Goal: Task Accomplishment & Management: Use online tool/utility

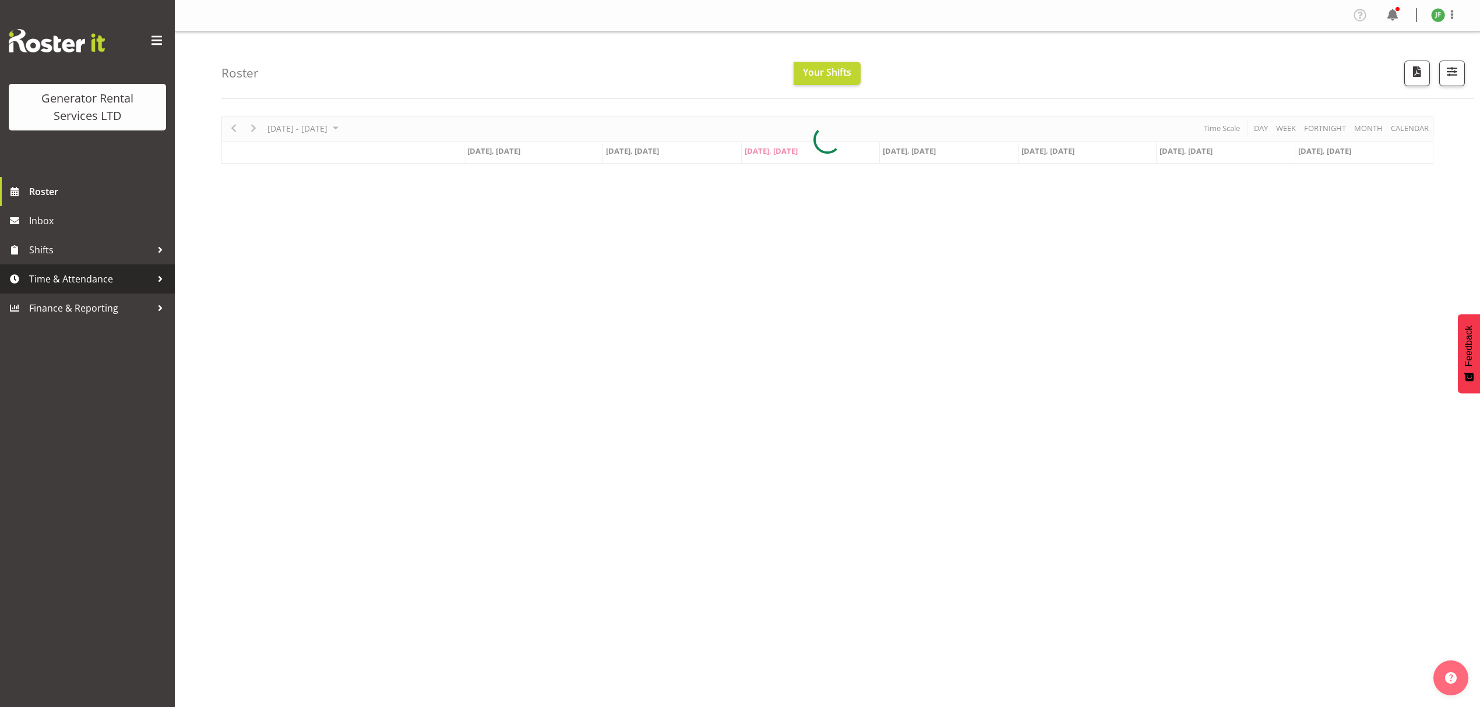
click at [117, 278] on span "Time & Attendance" at bounding box center [90, 278] width 122 height 17
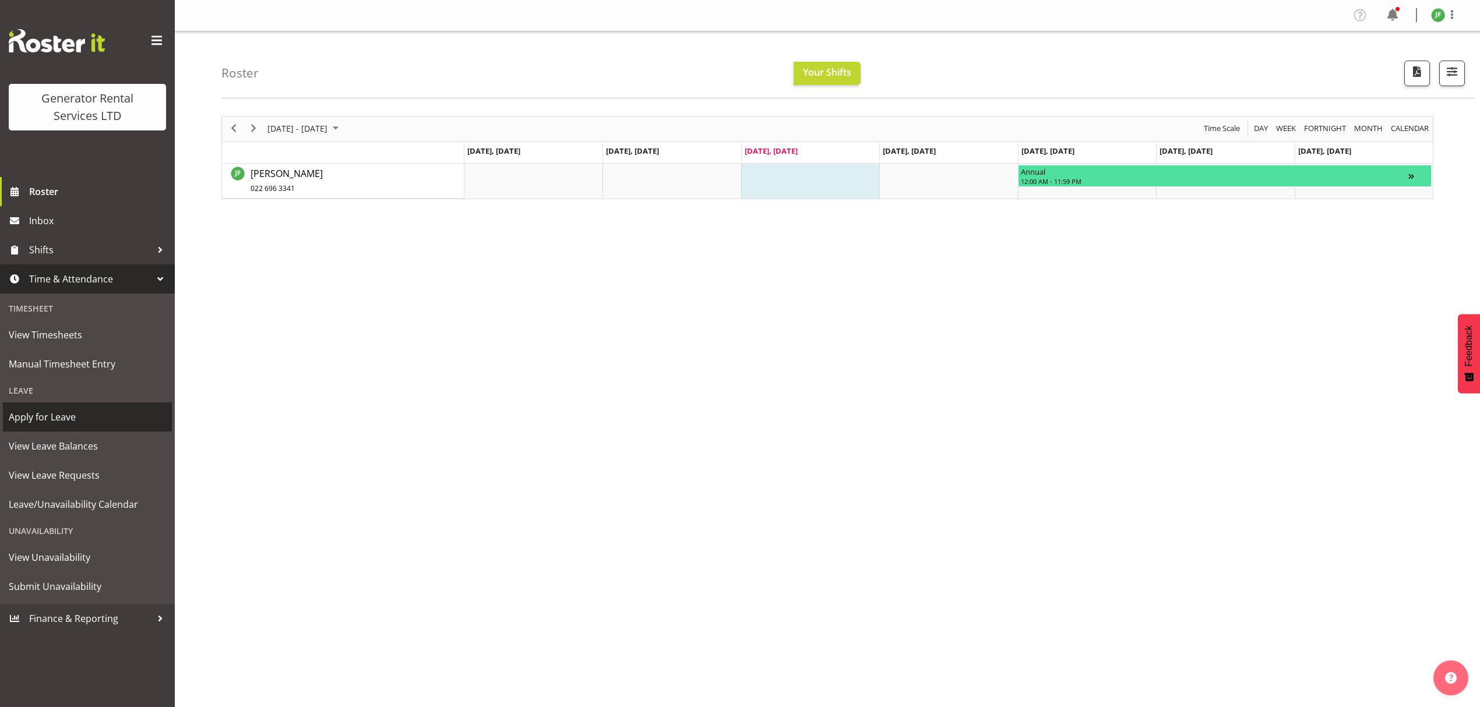
click at [105, 422] on span "Apply for Leave" at bounding box center [87, 416] width 157 height 17
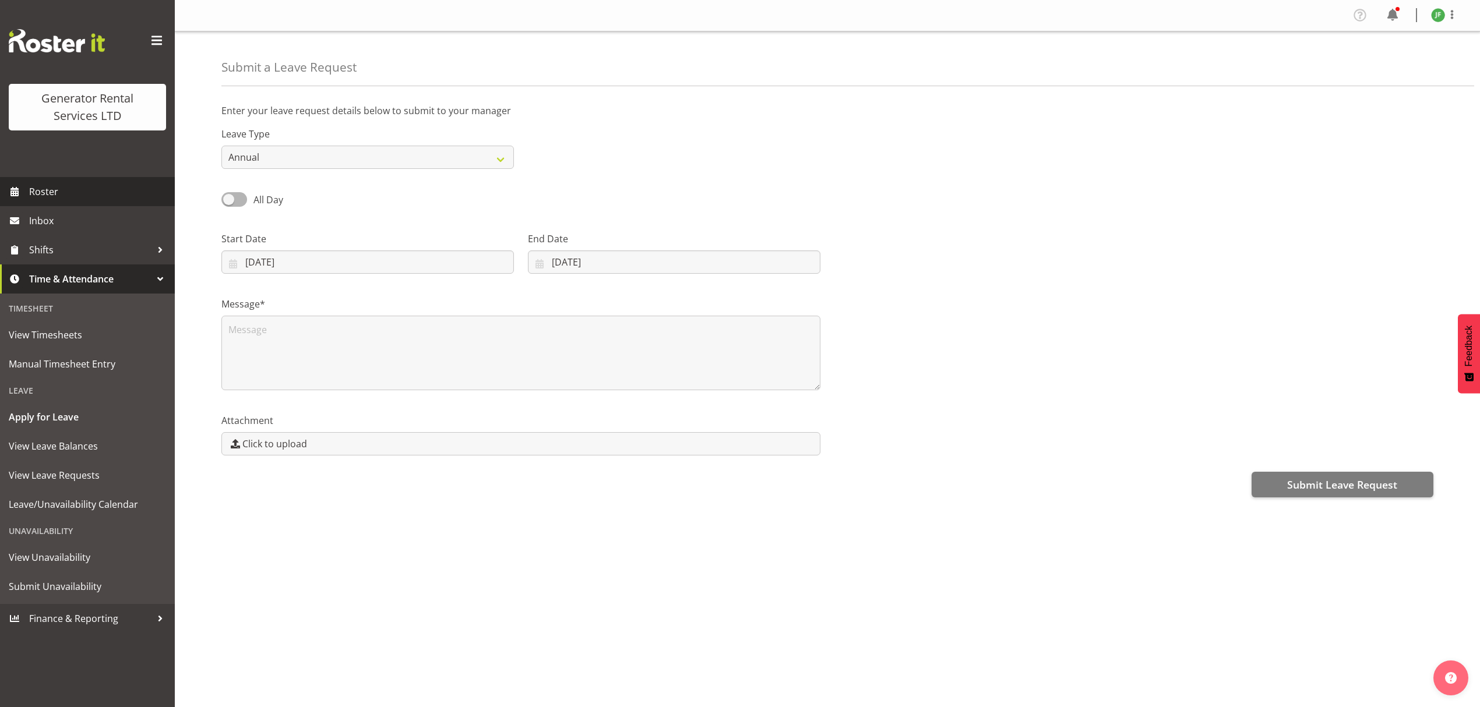
click at [82, 189] on span "Roster" at bounding box center [99, 191] width 140 height 17
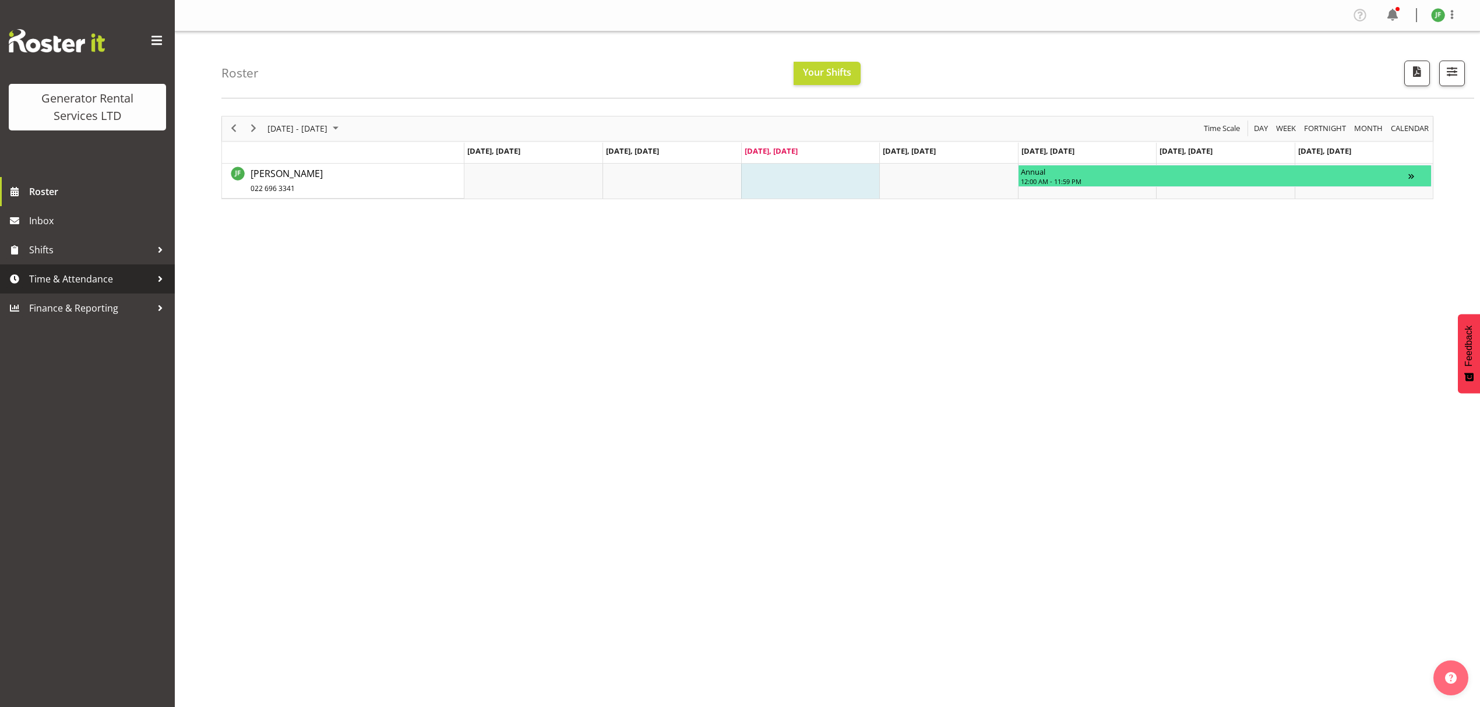
click at [77, 273] on span "Time & Attendance" at bounding box center [90, 278] width 122 height 17
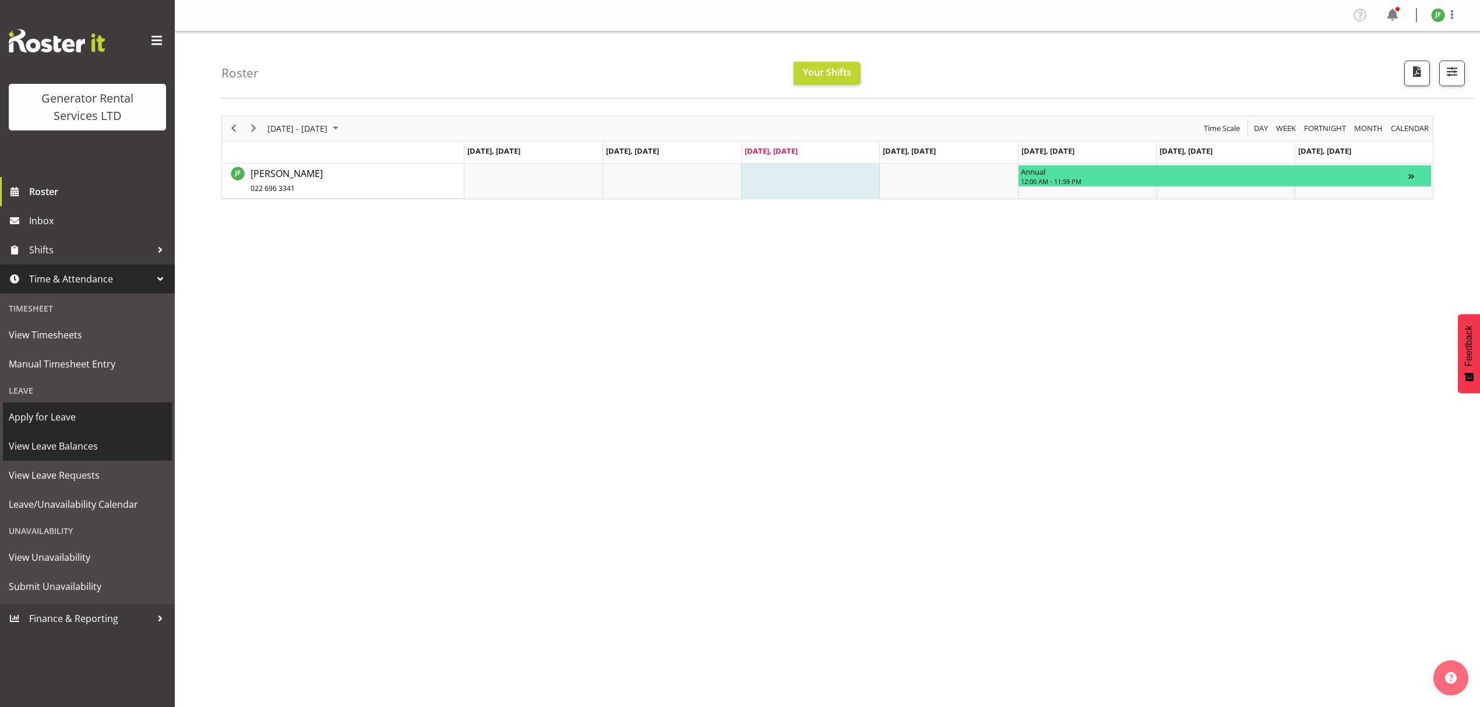
click at [101, 425] on span "Apply for Leave" at bounding box center [87, 416] width 157 height 17
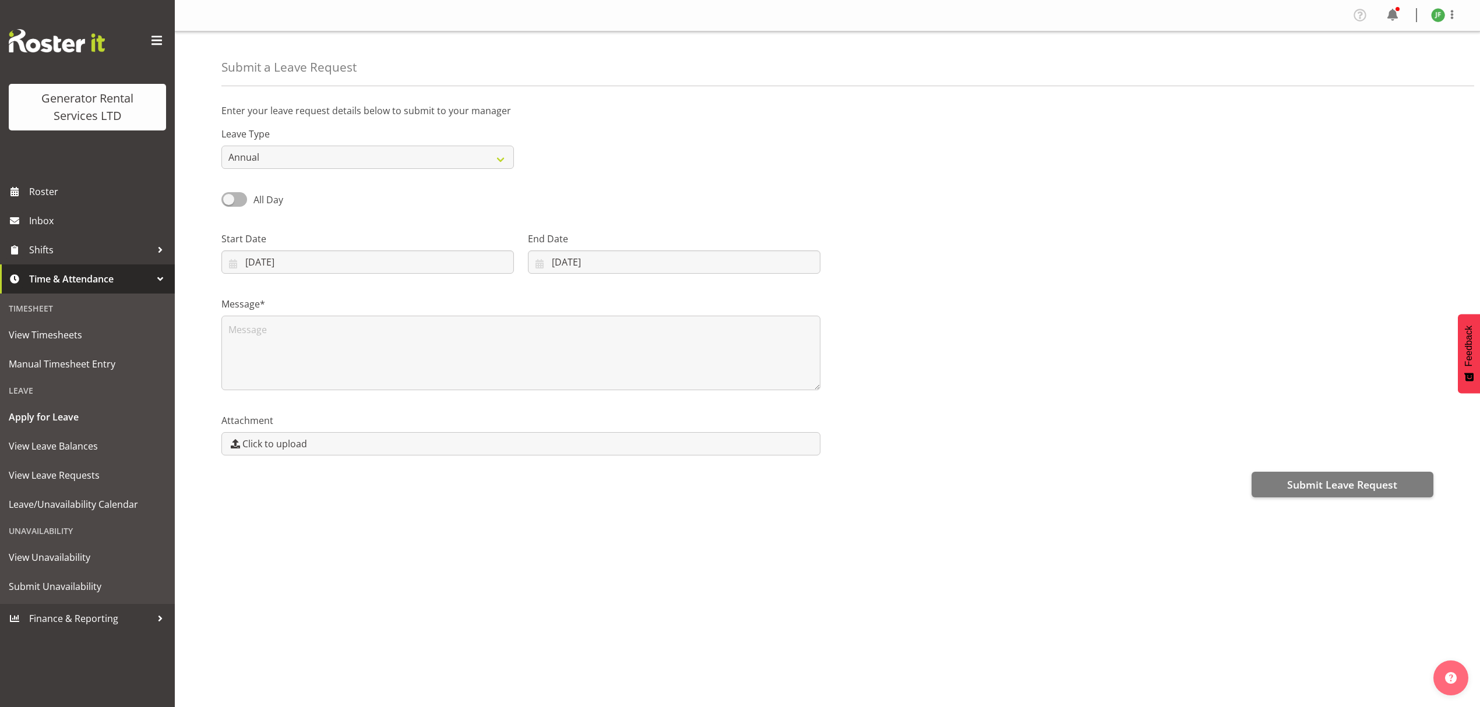
select select "8"
select select "2025"
click at [338, 160] on select "Annual Sick Bereavement Day In Lieu Other" at bounding box center [367, 157] width 292 height 23
select select "Sick"
click at [221, 146] on select "Annual Sick Bereavement Day In Lieu Other" at bounding box center [367, 157] width 292 height 23
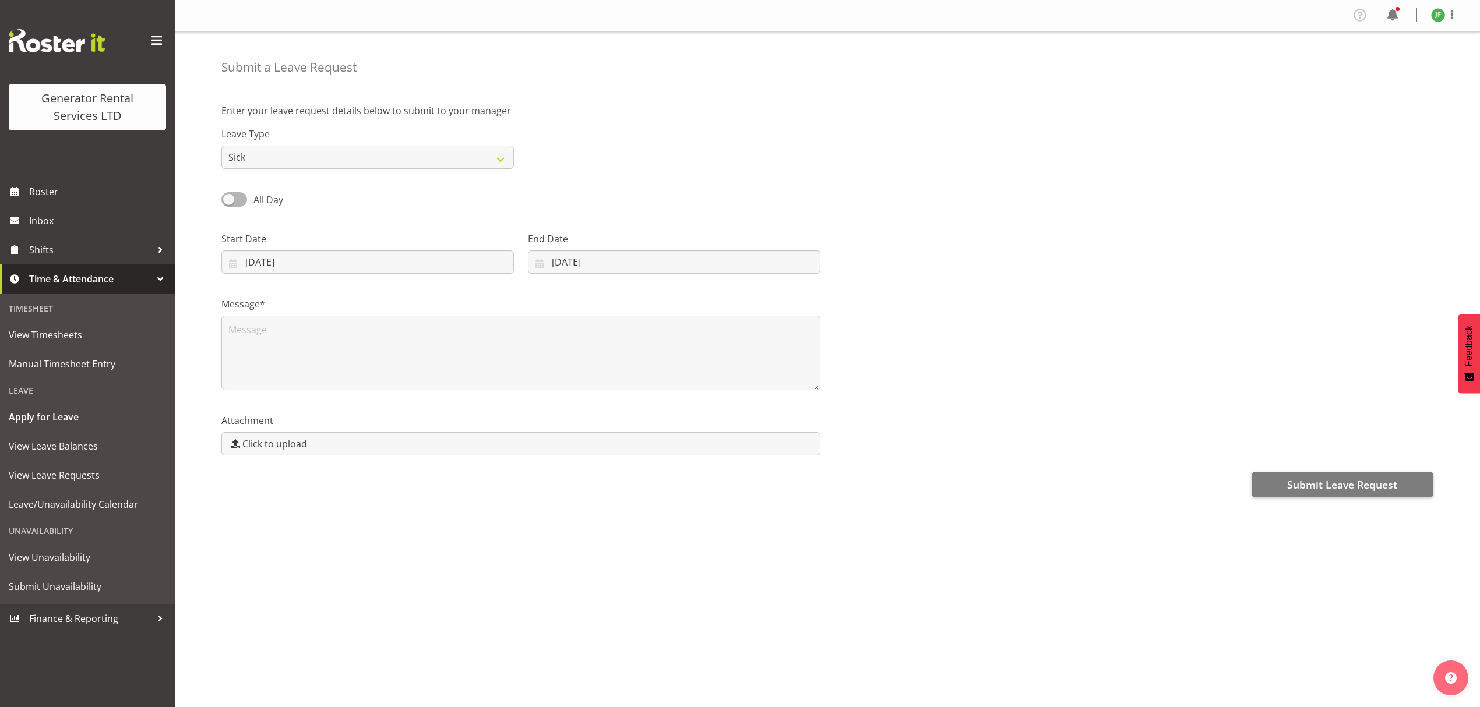
click at [306, 276] on div "Start Date 17/09/2025 January February March April May June July August Septemb…" at bounding box center [367, 248] width 306 height 65
click at [331, 269] on input "17/09/2025" at bounding box center [367, 261] width 292 height 23
click at [308, 402] on span "16" at bounding box center [303, 400] width 9 height 11
type input "16/09/2025"
click at [619, 240] on label "End Date" at bounding box center [674, 239] width 292 height 14
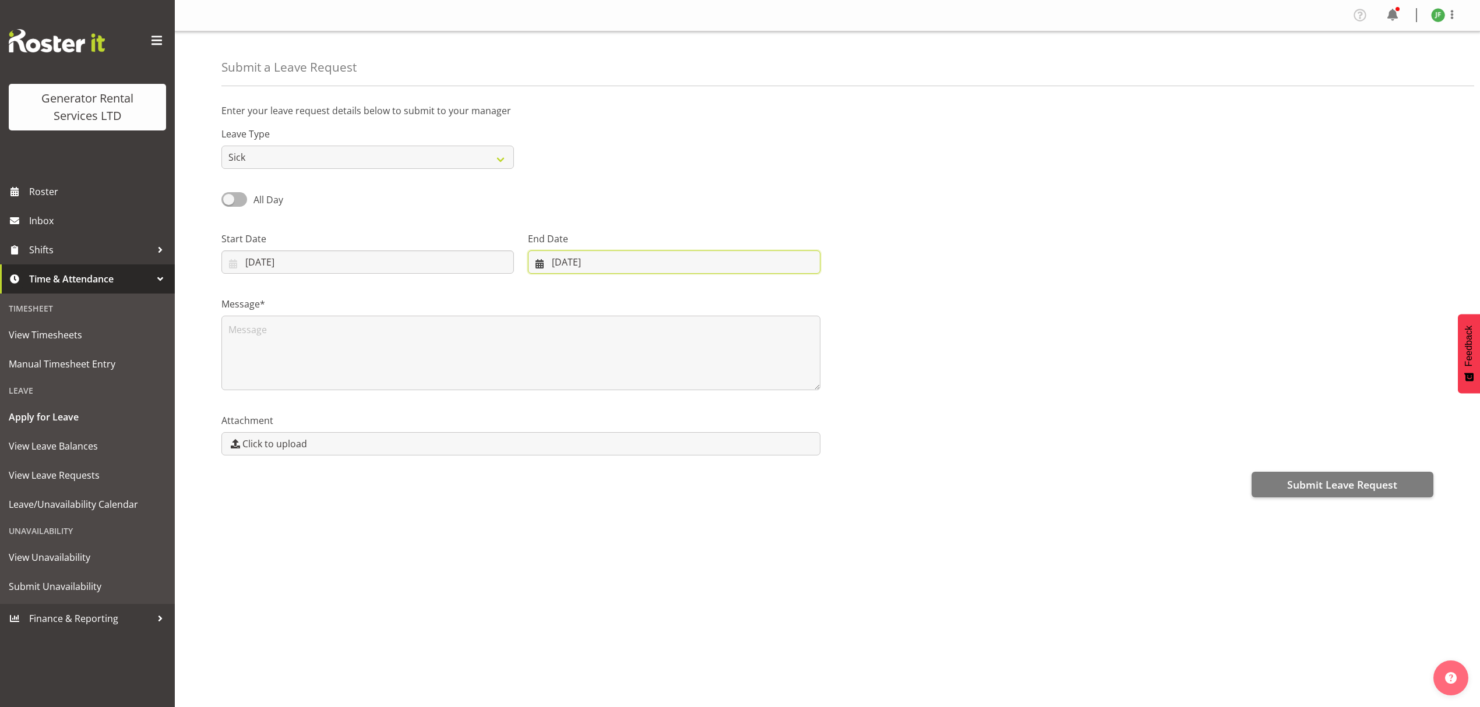
click at [616, 267] on input "17/09/2025" at bounding box center [674, 261] width 292 height 23
click at [594, 408] on link "16" at bounding box center [596, 400] width 23 height 23
type input "16/09/2025"
click at [1014, 303] on div "Message*" at bounding box center [827, 339] width 1226 height 117
click at [495, 357] on textarea at bounding box center [520, 353] width 599 height 75
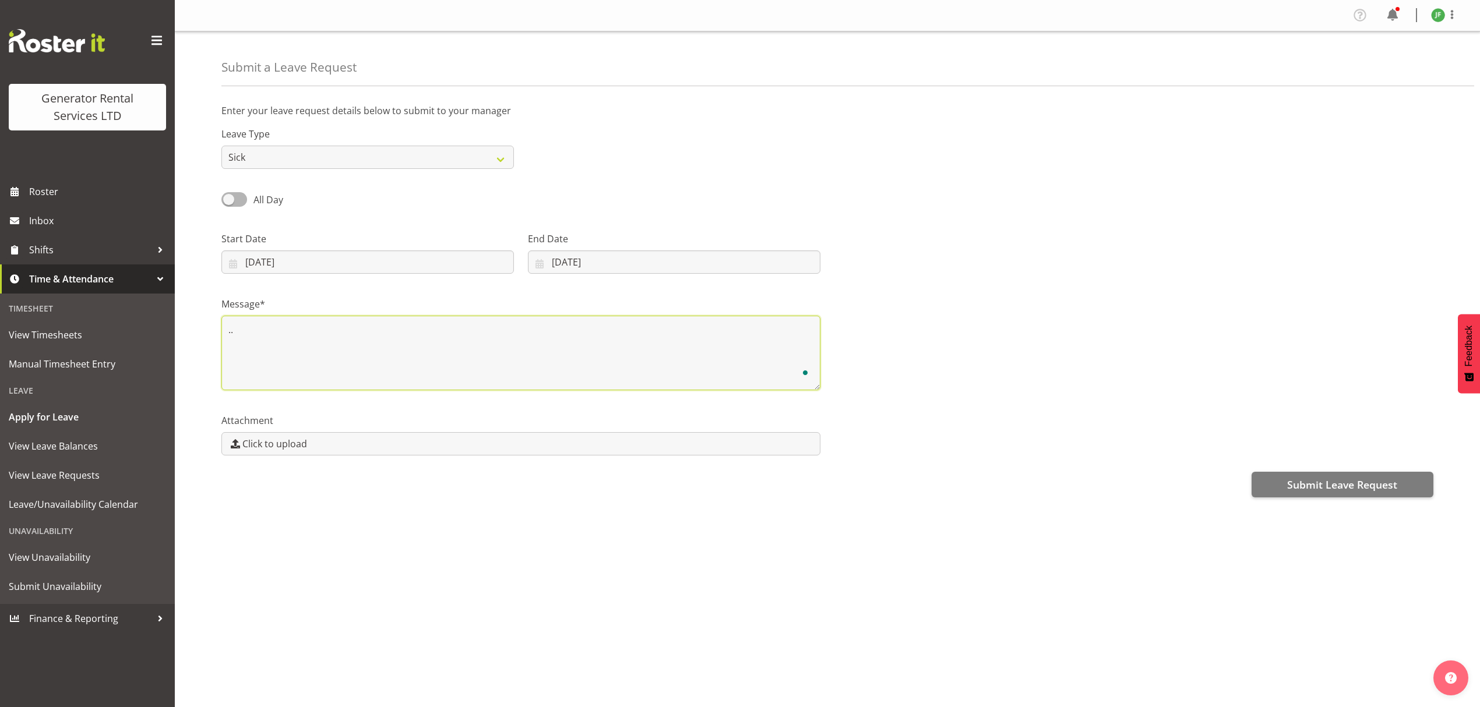
type textarea ".."
drag, startPoint x: 1261, startPoint y: 377, endPoint x: 1231, endPoint y: 371, distance: 29.8
click at [1252, 374] on div "Message* .." at bounding box center [827, 339] width 1226 height 117
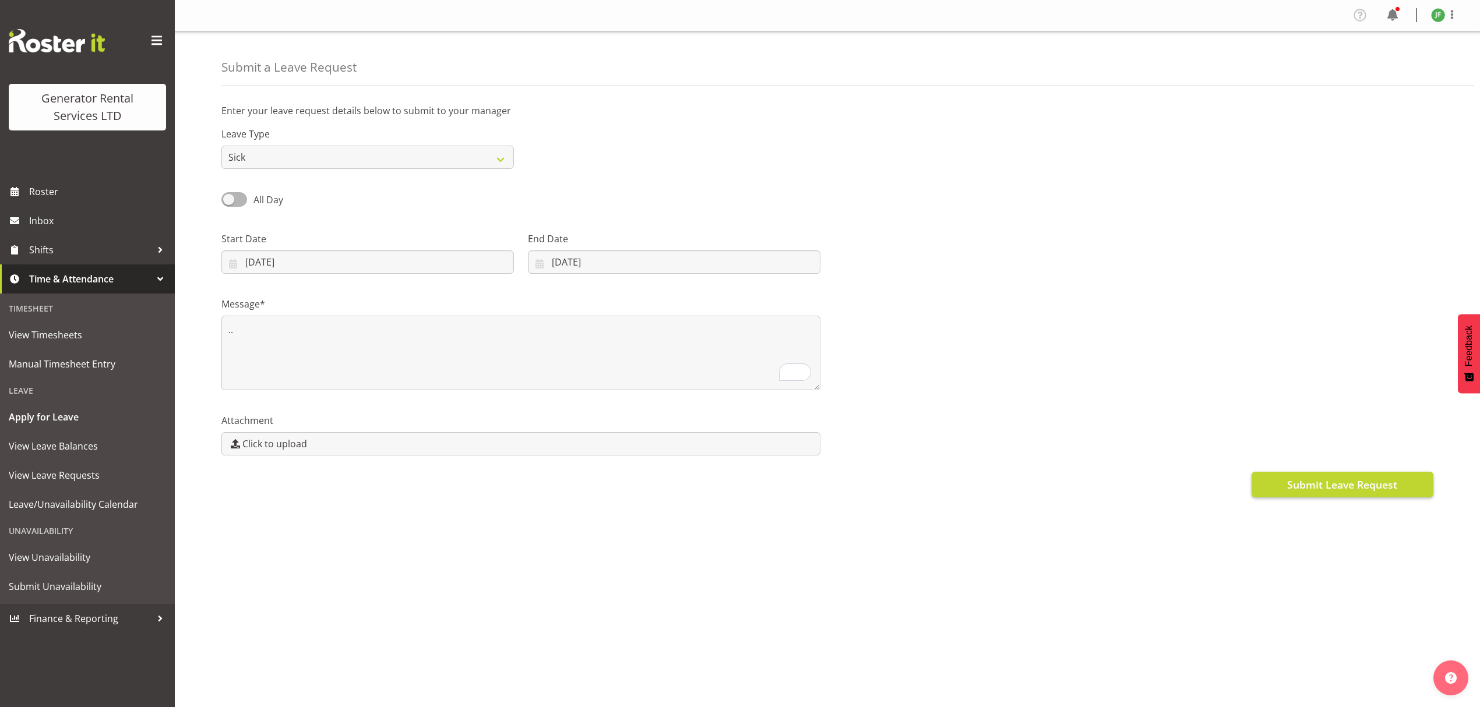
drag, startPoint x: 1306, startPoint y: 462, endPoint x: 1308, endPoint y: 480, distance: 18.2
click at [1305, 462] on div "Attachment Click to upload" at bounding box center [827, 429] width 1226 height 65
click at [1308, 481] on span "Submit Leave Request" at bounding box center [1342, 484] width 110 height 15
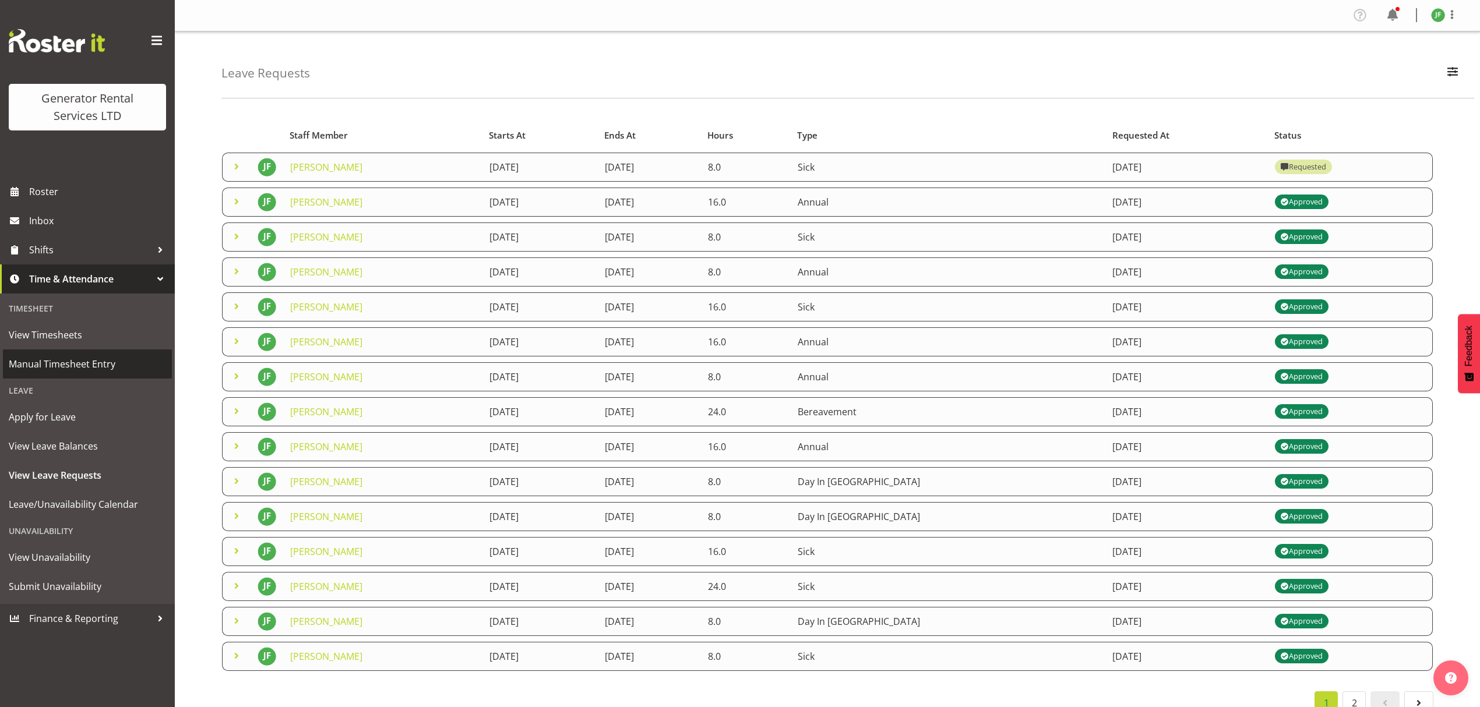
click at [138, 363] on span "Manual Timesheet Entry" at bounding box center [87, 363] width 157 height 17
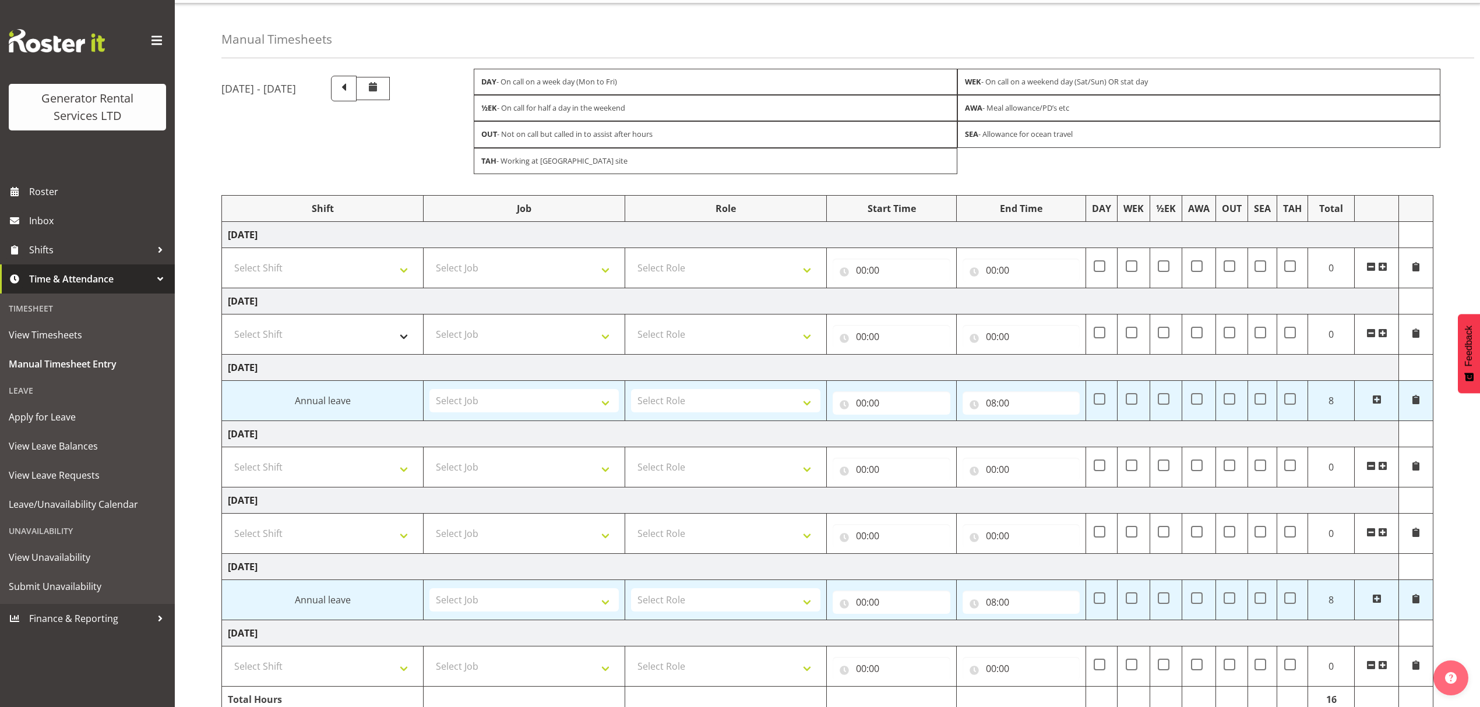
scroll to position [77, 0]
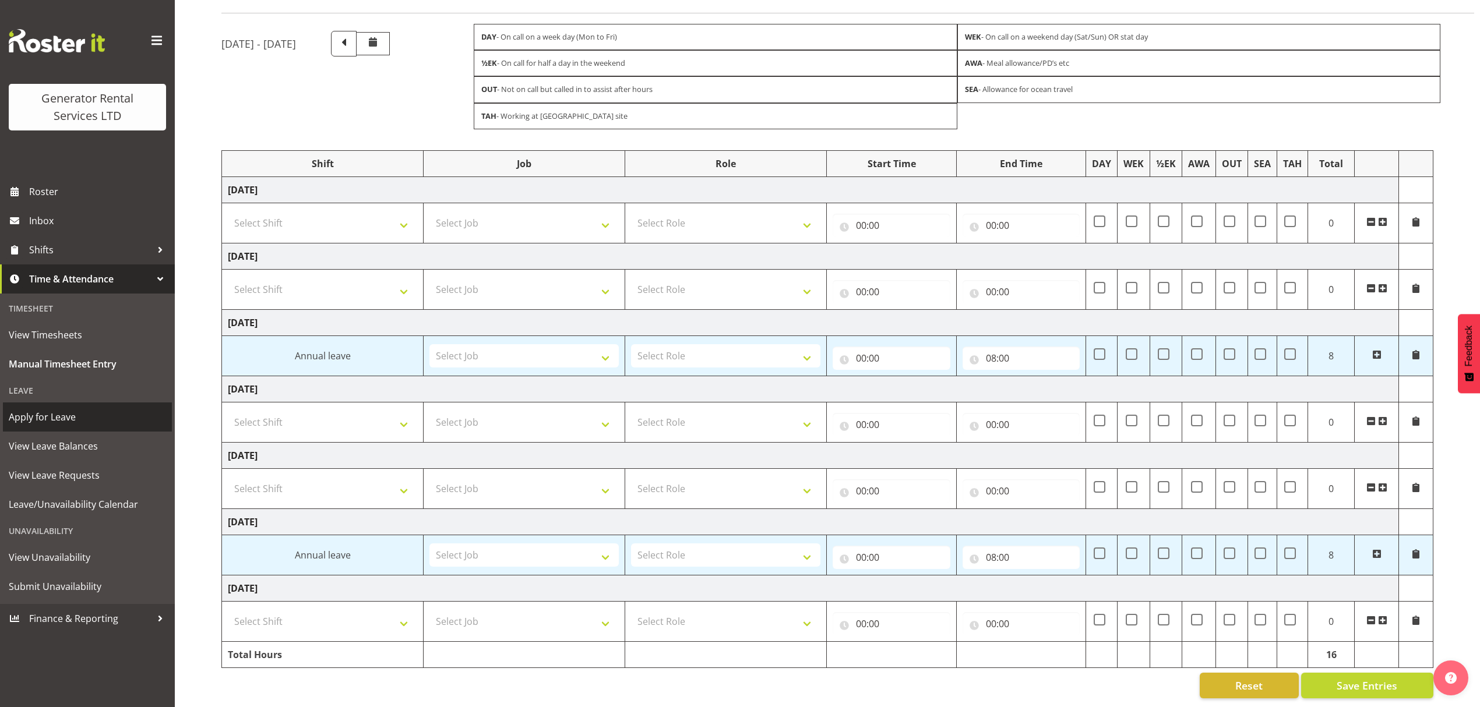
click at [94, 422] on span "Apply for Leave" at bounding box center [87, 416] width 157 height 17
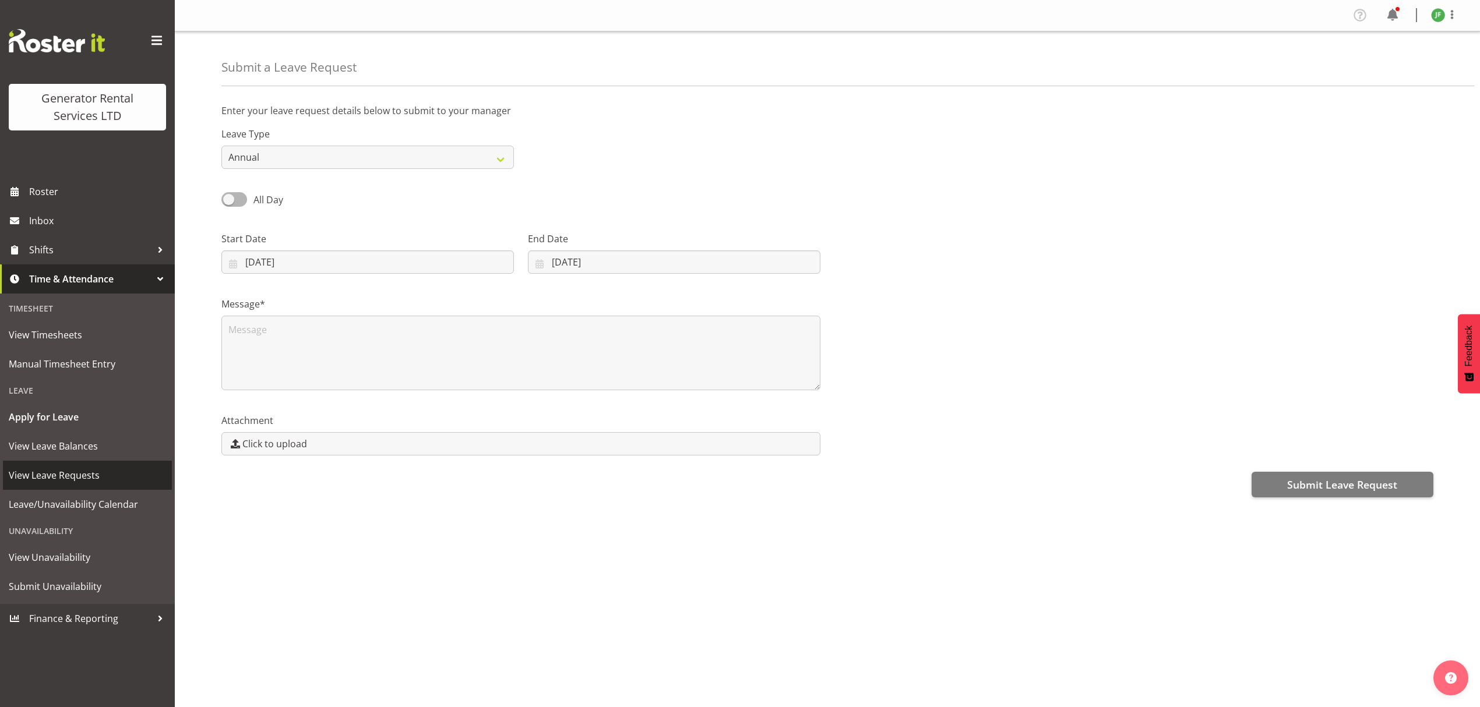
drag, startPoint x: 70, startPoint y: 485, endPoint x: 93, endPoint y: 472, distance: 26.6
click at [70, 483] on link "View Leave Requests" at bounding box center [87, 475] width 169 height 29
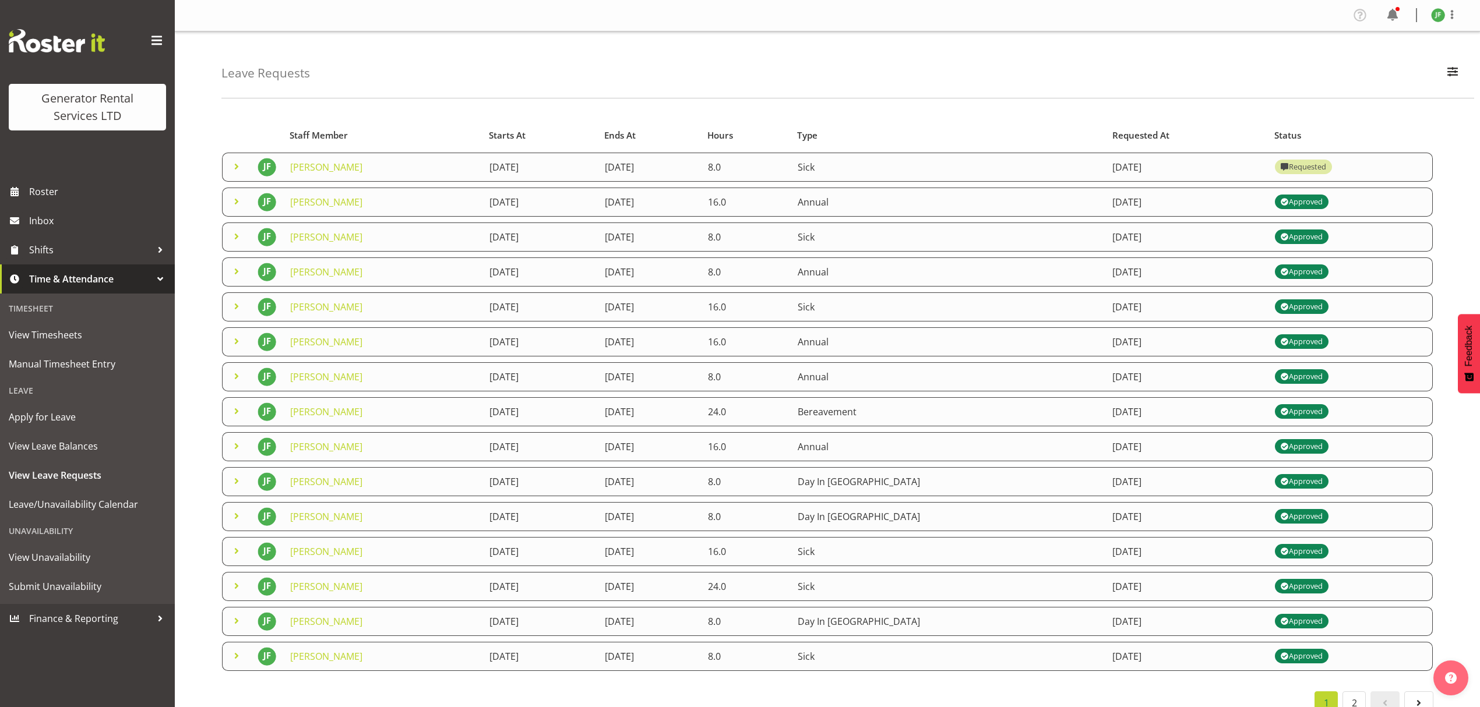
click at [1326, 167] on div "Requested" at bounding box center [1302, 167] width 45 height 14
click at [232, 163] on span at bounding box center [237, 167] width 14 height 14
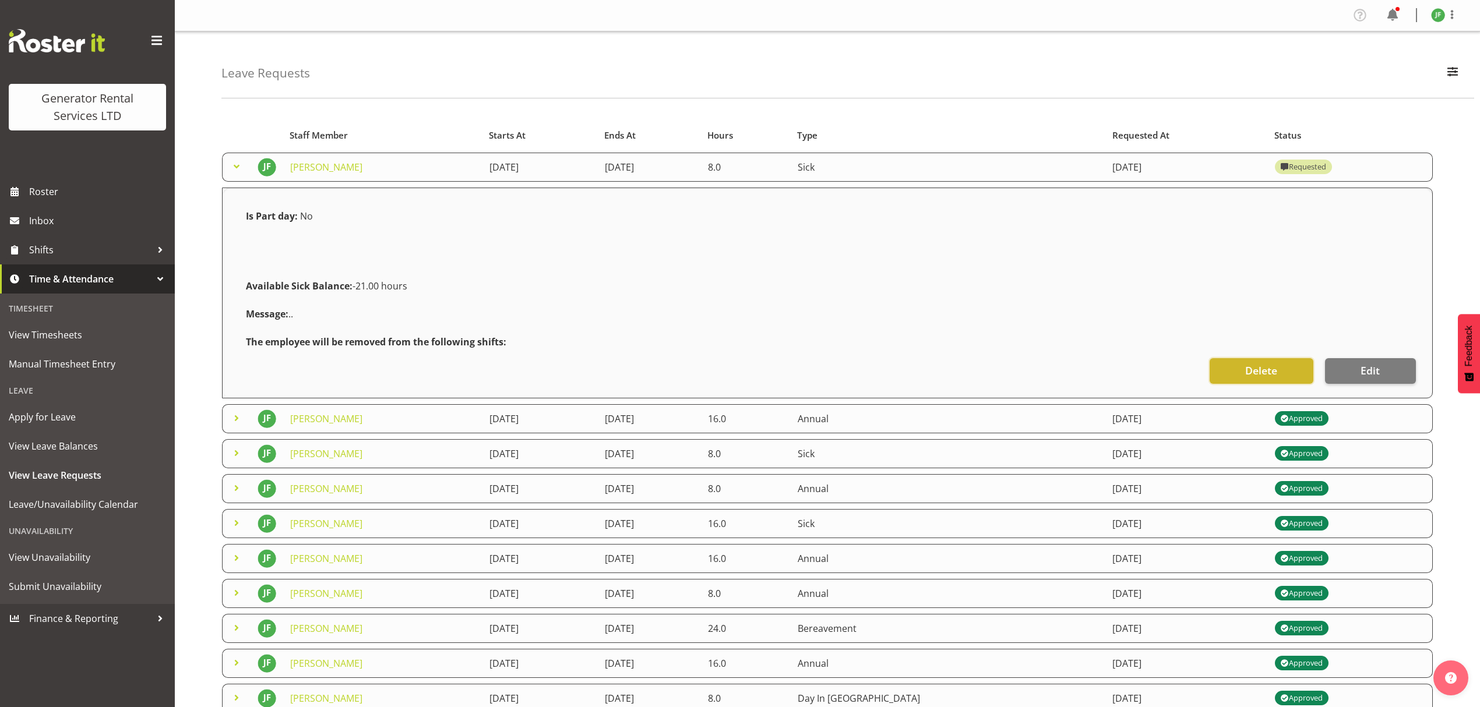
click at [1270, 371] on span "Delete" at bounding box center [1261, 370] width 32 height 15
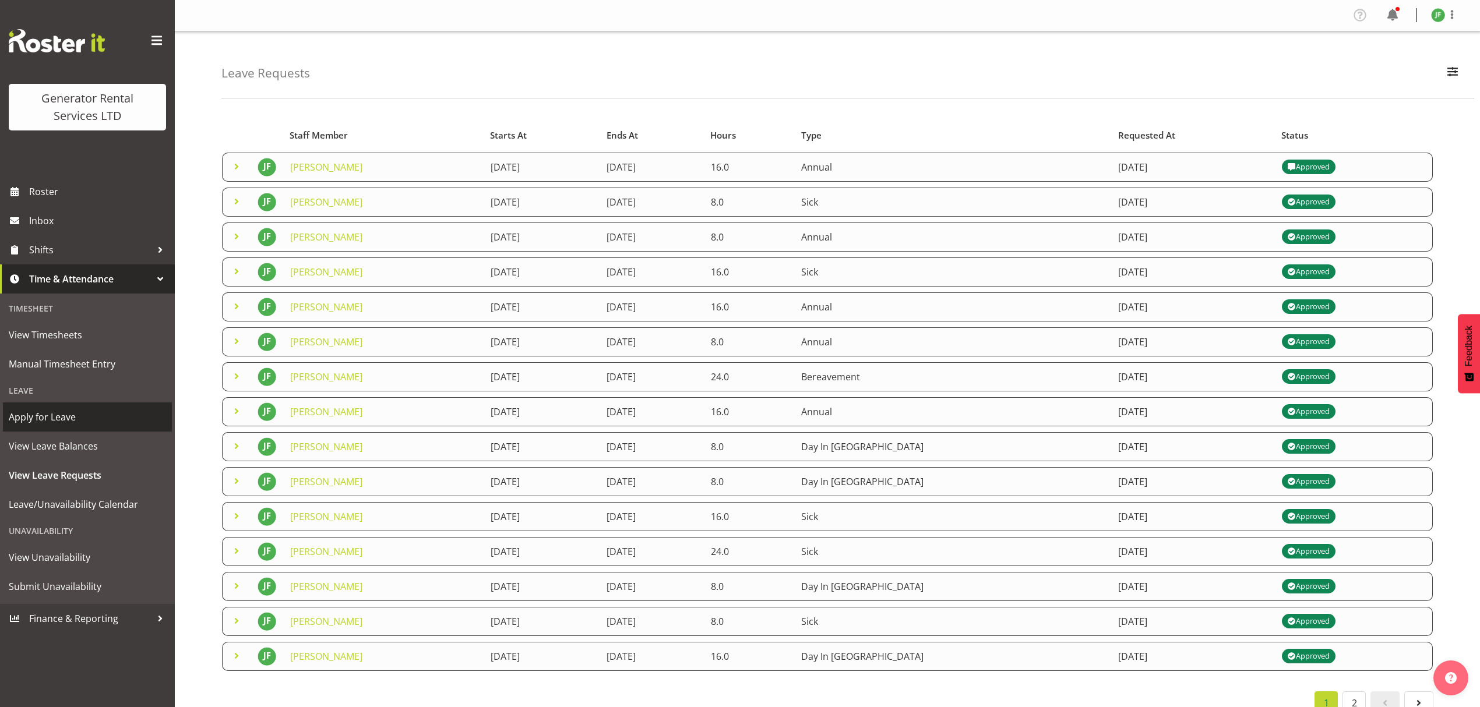
click at [70, 412] on span "Apply for Leave" at bounding box center [87, 416] width 157 height 17
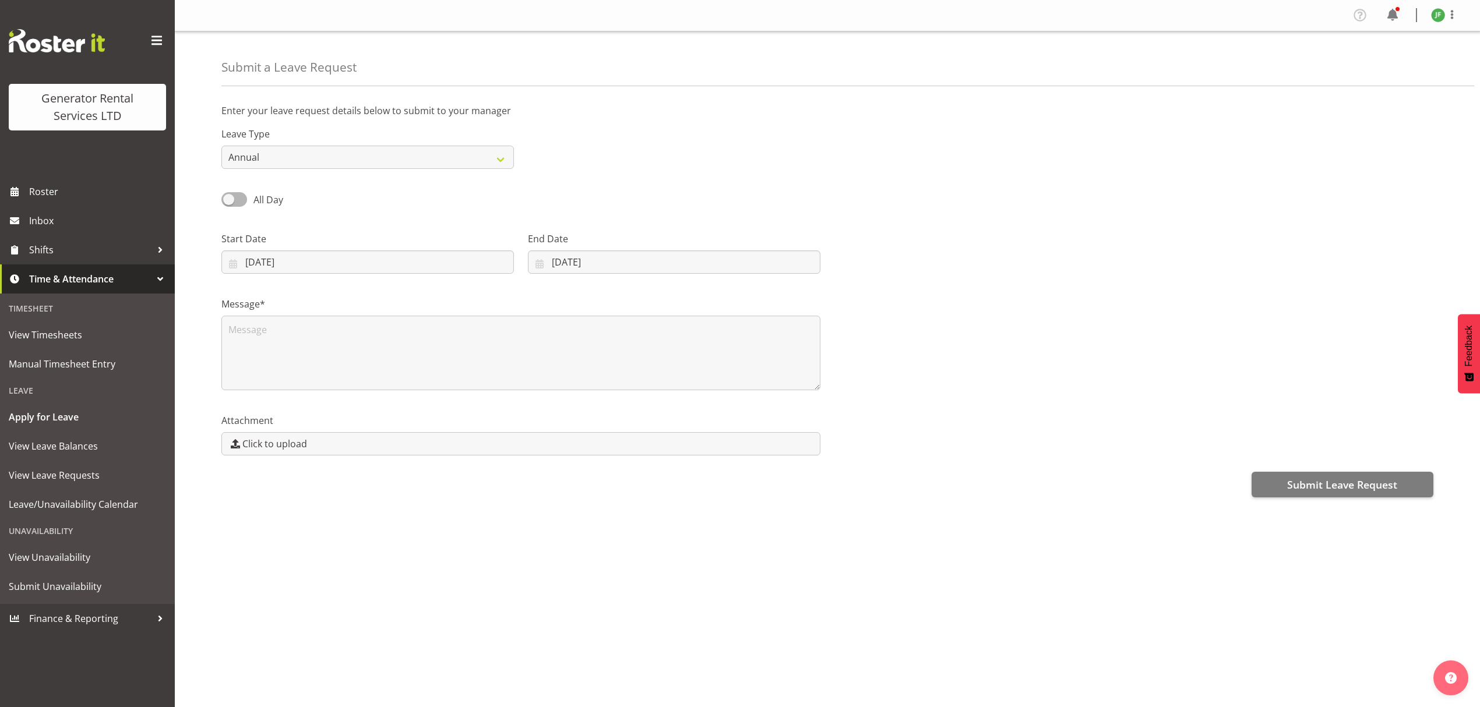
select select "8"
select select "2025"
click at [269, 160] on select "Annual Sick Bereavement Day In Lieu Other" at bounding box center [367, 157] width 292 height 23
select select "Sick"
click at [221, 146] on select "Annual Sick Bereavement Day In Lieu Other" at bounding box center [367, 157] width 292 height 23
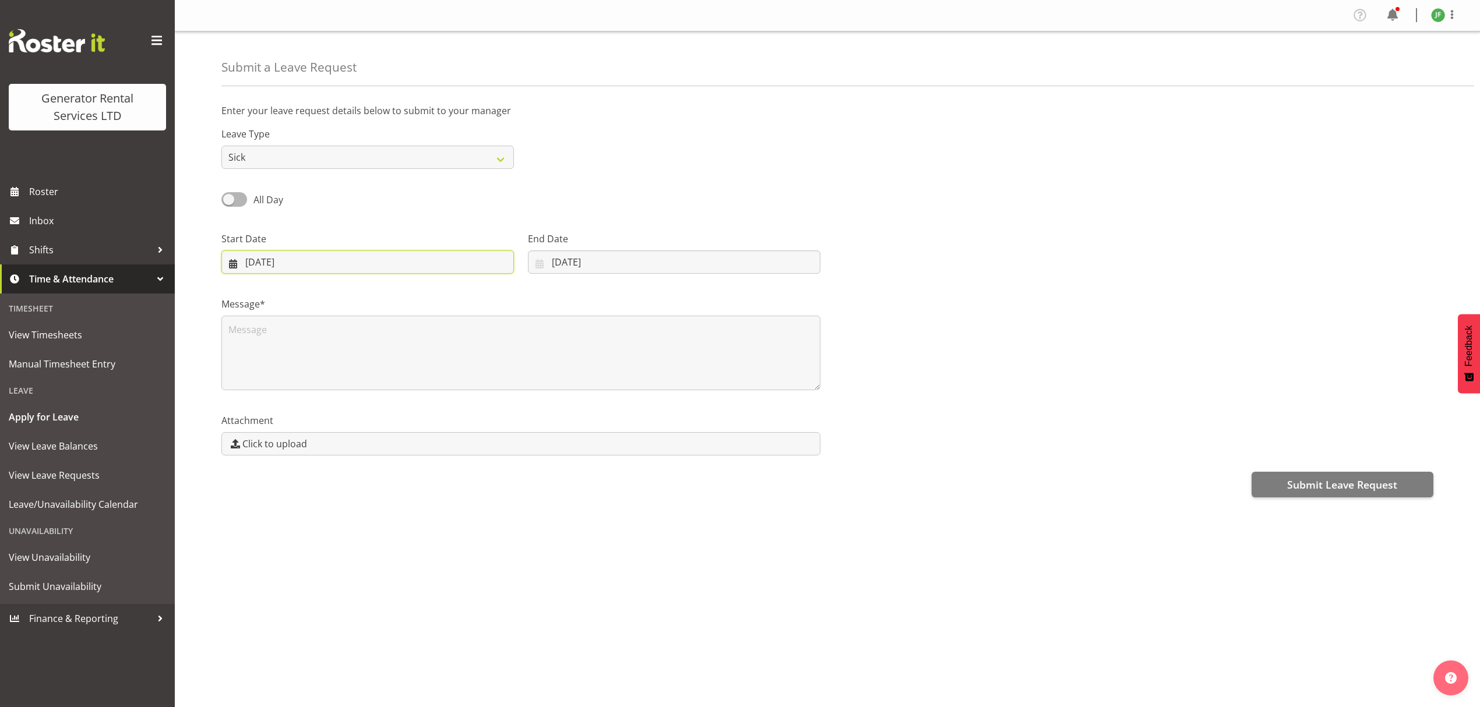
click at [329, 257] on input "17/09/2025" at bounding box center [367, 261] width 292 height 23
click at [306, 401] on span "16" at bounding box center [303, 400] width 9 height 11
type input "16/09/2025"
click at [614, 264] on input "17/09/2025" at bounding box center [674, 261] width 292 height 23
click at [594, 399] on span "16" at bounding box center [596, 400] width 9 height 11
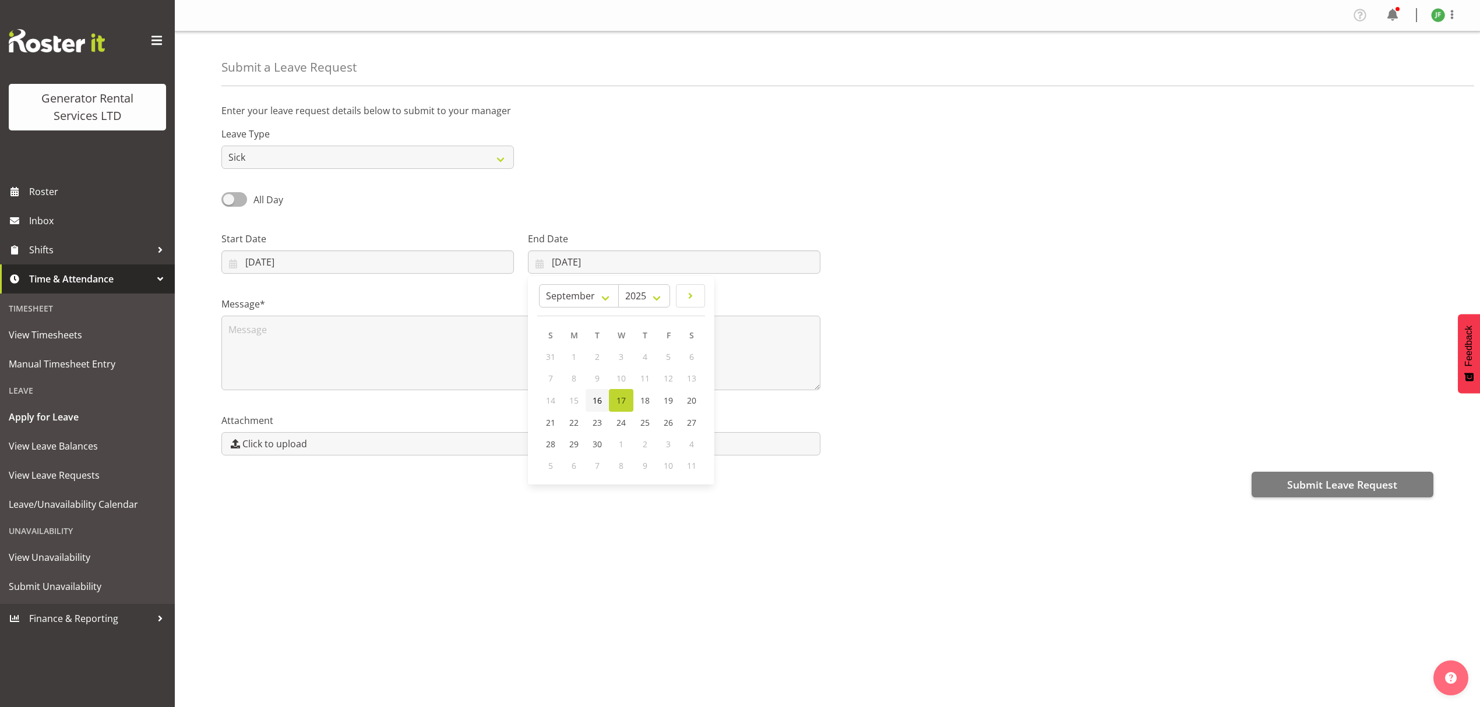
type input "16/09/2025"
click at [870, 323] on div "Message*" at bounding box center [827, 339] width 1226 height 117
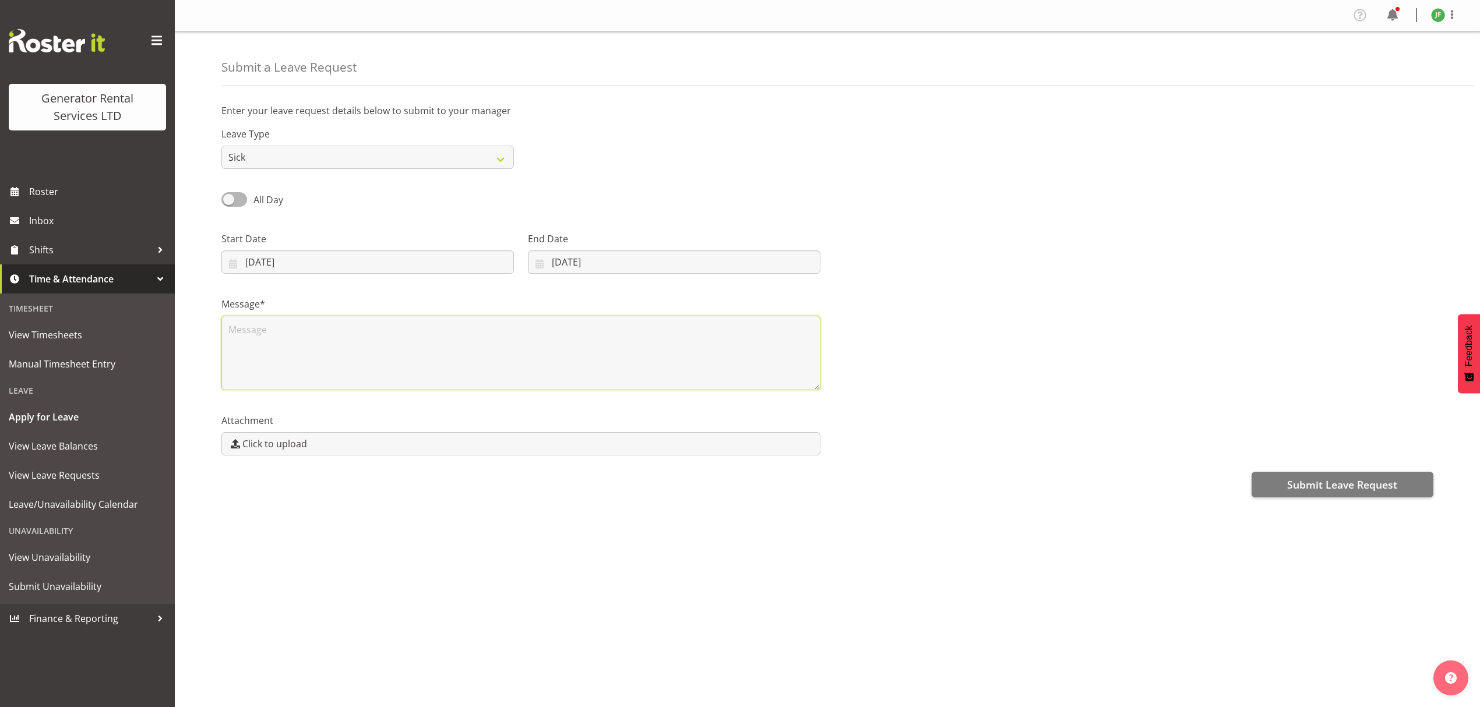
click at [499, 362] on textarea at bounding box center [520, 353] width 599 height 75
type textarea ".."
click at [1263, 471] on div "Submit Leave Request" at bounding box center [827, 483] width 1212 height 28
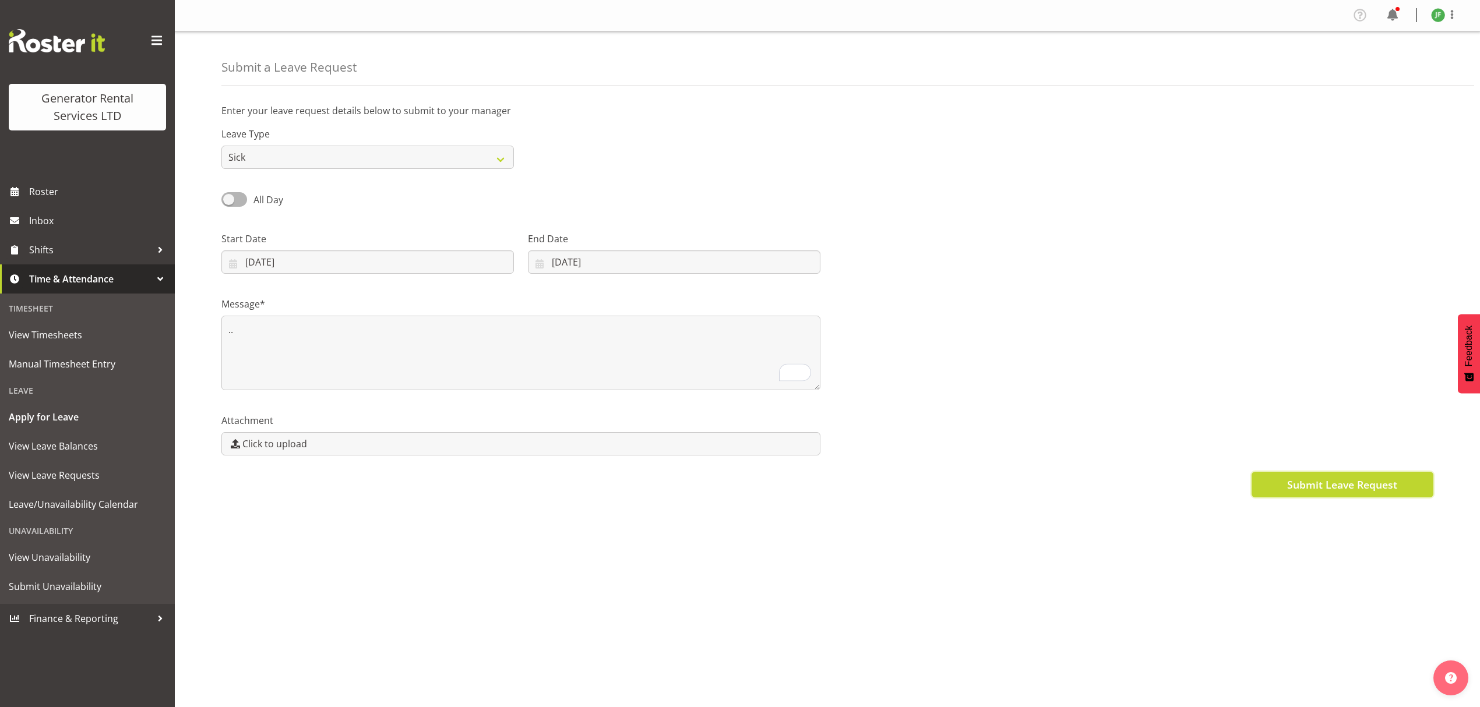
click at [1266, 478] on button "Submit Leave Request" at bounding box center [1342, 485] width 182 height 26
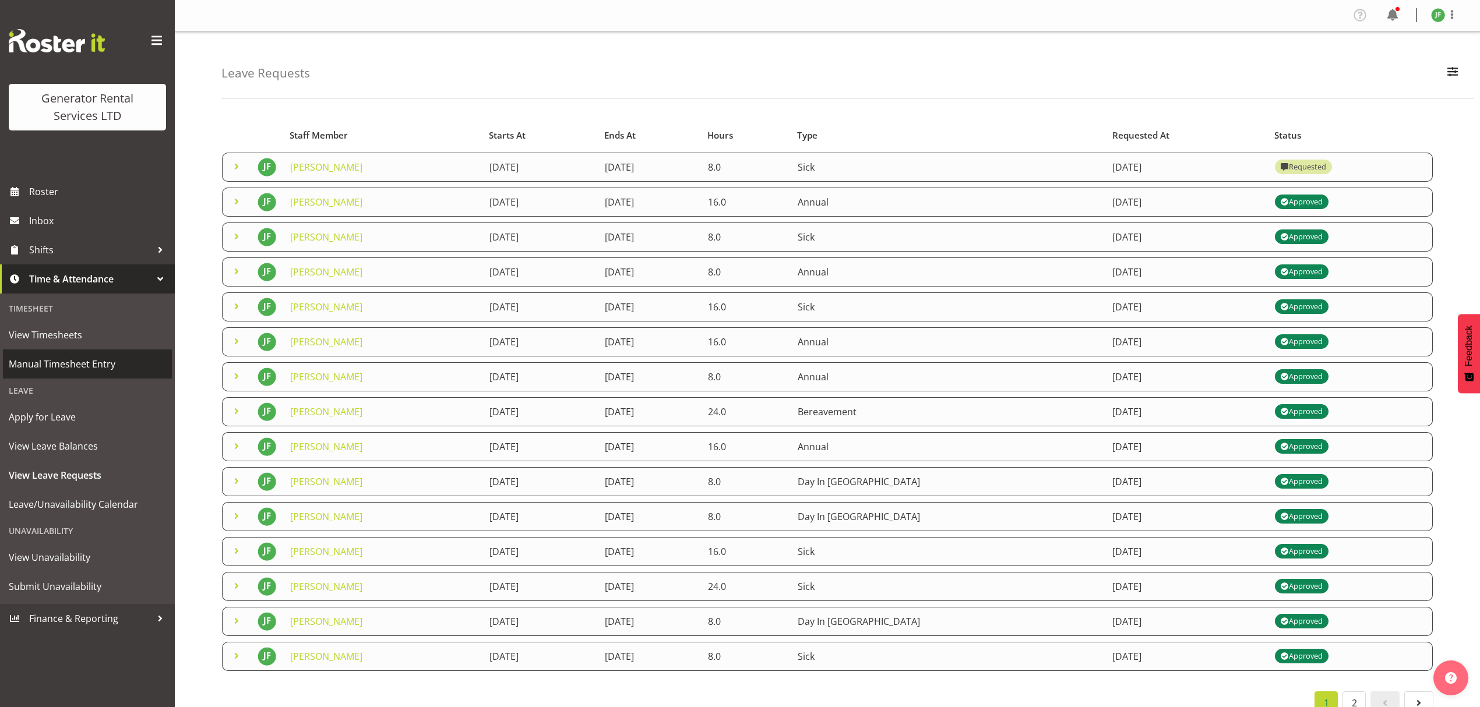
click at [96, 364] on span "Manual Timesheet Entry" at bounding box center [87, 363] width 157 height 17
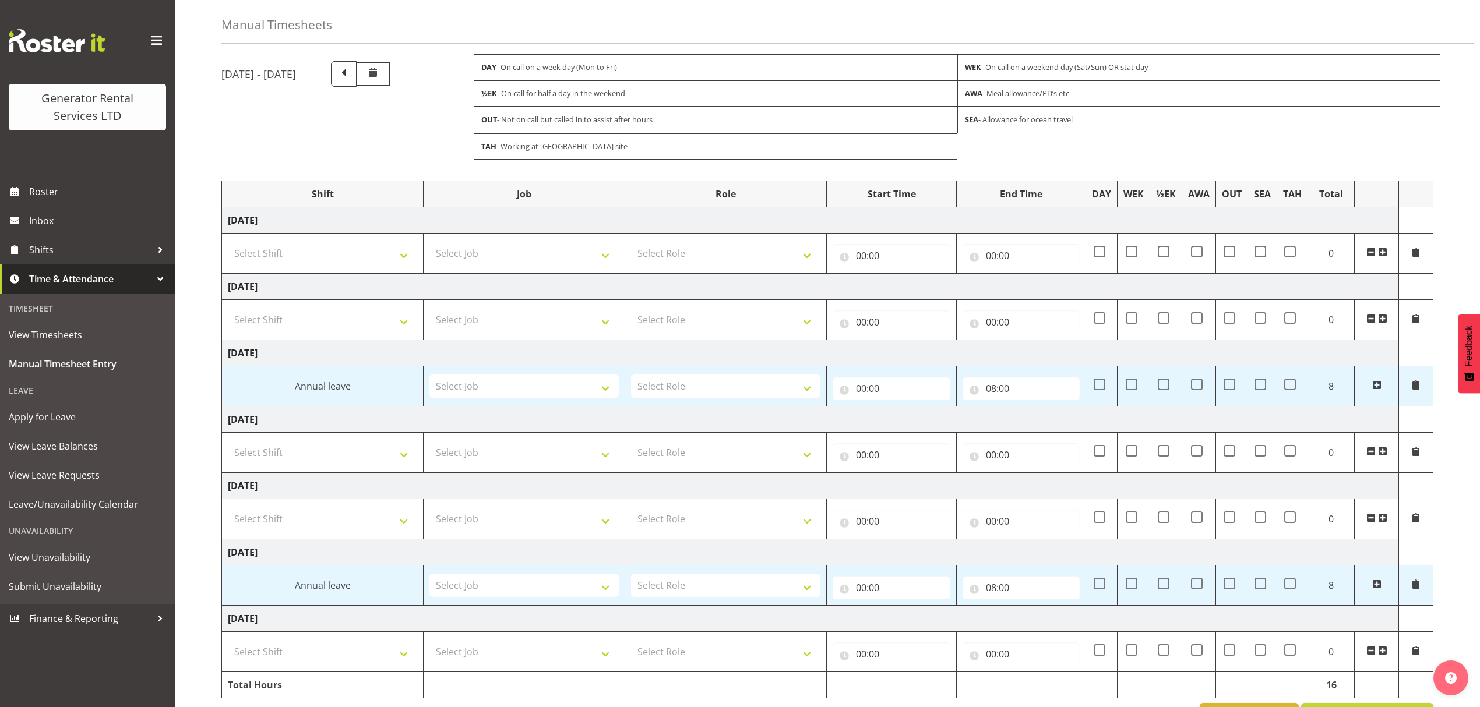
scroll to position [77, 0]
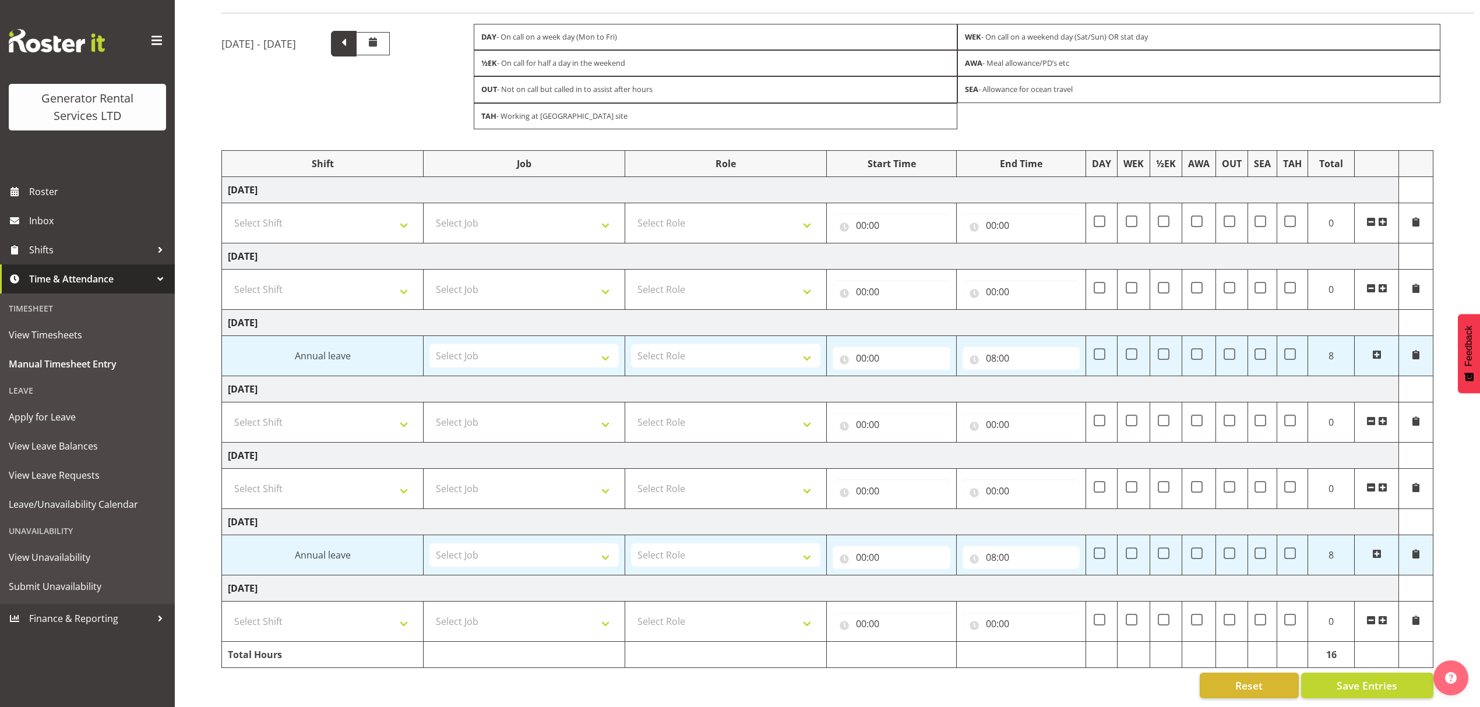
click at [351, 45] on span at bounding box center [343, 42] width 15 height 15
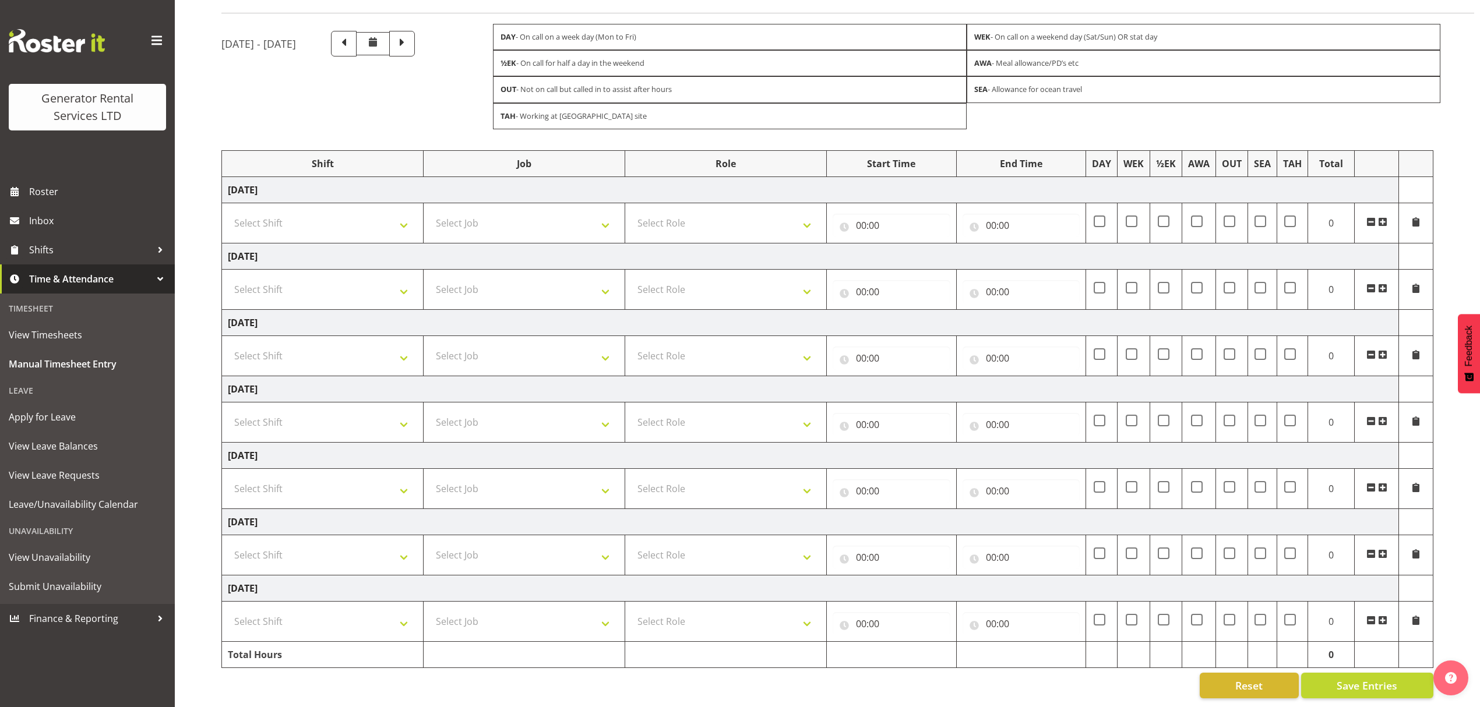
scroll to position [89, 0]
click at [305, 211] on select "Select Shift 2.1 GRS TGA RENTALS and ELECTRICAL 2.2 GRS TGA SALES WORK 2.3 GRS …" at bounding box center [322, 222] width 189 height 23
select select "23745"
click at [228, 211] on select "Select Shift 2.1 GRS TGA RENTALS and ELECTRICAL 2.2 GRS TGA SALES WORK 2.3 GRS …" at bounding box center [322, 222] width 189 height 23
click at [520, 211] on select "Select Job 1.1 GRS AKL RENTALS 1.1 GRS AKL RENTALS AC 1.1 GRS AKL RENTALS CT 1.…" at bounding box center [523, 222] width 189 height 23
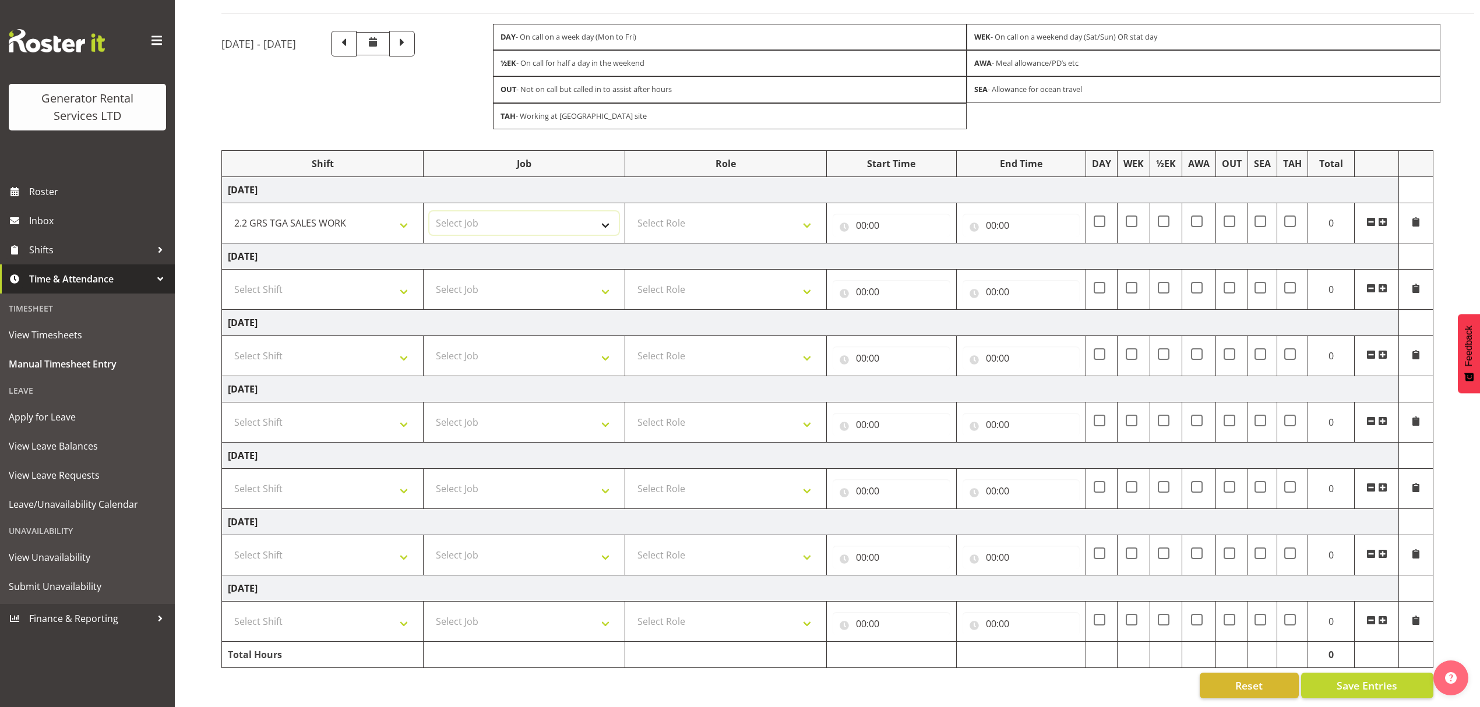
select select "878"
click at [429, 211] on select "Select Job 1.1 GRS AKL RENTALS 1.1 GRS AKL RENTALS AC 1.1 GRS AKL RENTALS CT 1.…" at bounding box center [523, 222] width 189 height 23
click at [728, 214] on select "Select Role Account Manager" at bounding box center [725, 222] width 189 height 23
select select "26"
click at [631, 211] on select "Select Role Account Manager" at bounding box center [725, 222] width 189 height 23
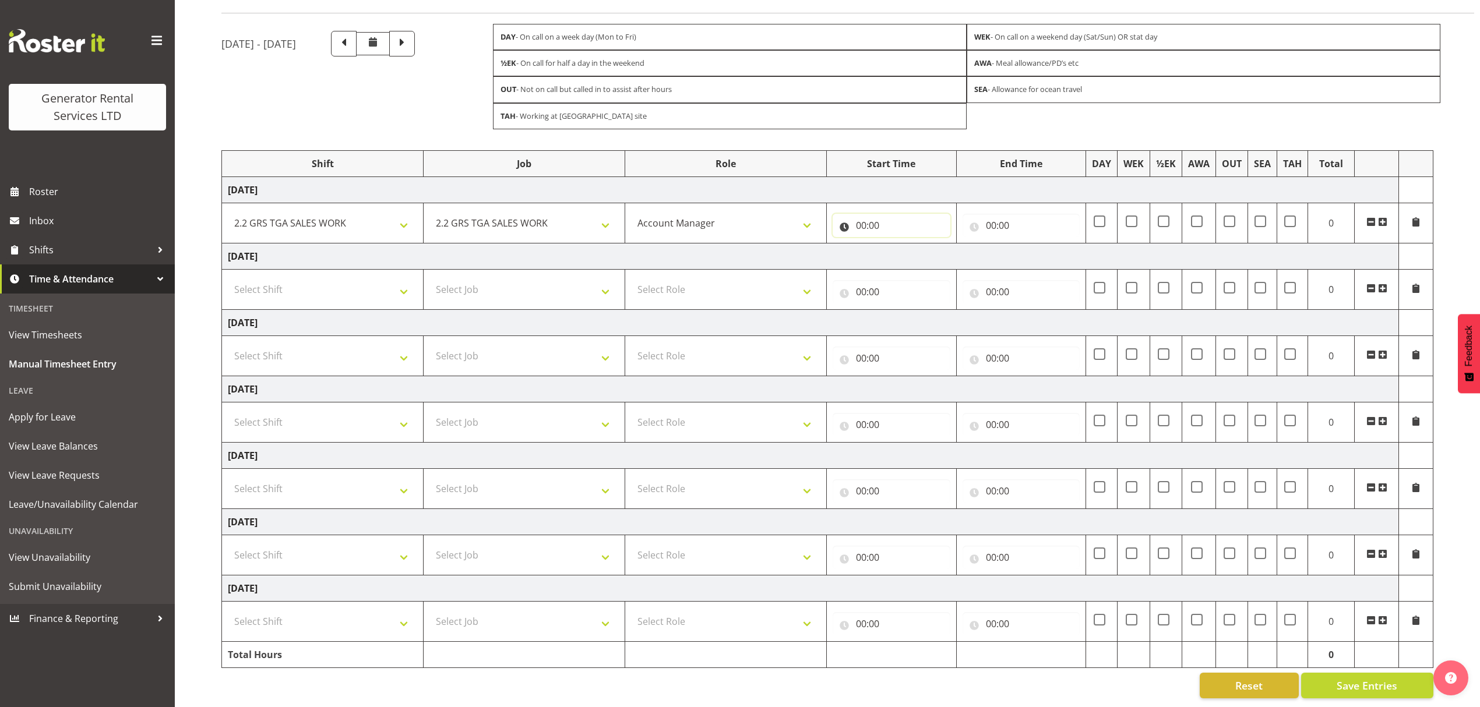
click at [893, 214] on input "00:00" at bounding box center [891, 225] width 118 height 23
click at [908, 244] on select "00 01 02 03 04 05 06 07 08 09 10 11 12 13 14 15 16 17 18 19 20 21 22 23" at bounding box center [912, 255] width 26 height 23
select select "8"
click at [899, 244] on select "00 01 02 03 04 05 06 07 08 09 10 11 12 13 14 15 16 17 18 19 20 21 22 23" at bounding box center [912, 255] width 26 height 23
type input "08:00"
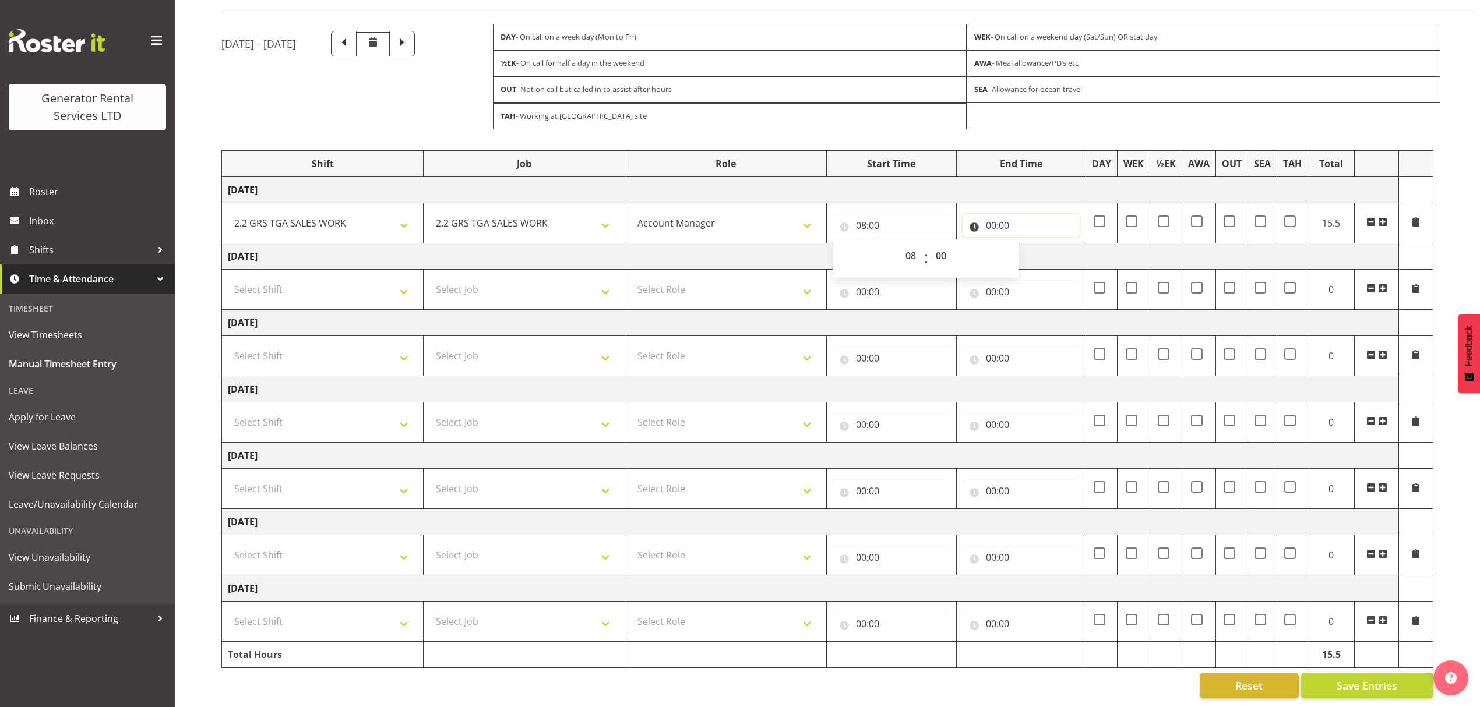
click at [1003, 214] on input "00:00" at bounding box center [1021, 225] width 118 height 23
click at [1037, 249] on select "00 01 02 03 04 05 06 07 08 09 10 11 12 13 14 15 16 17 18 19 20 21 22 23" at bounding box center [1042, 255] width 26 height 23
select select "16"
click at [1029, 244] on select "00 01 02 03 04 05 06 07 08 09 10 11 12 13 14 15 16 17 18 19 20 21 22 23" at bounding box center [1042, 255] width 26 height 23
type input "16:00"
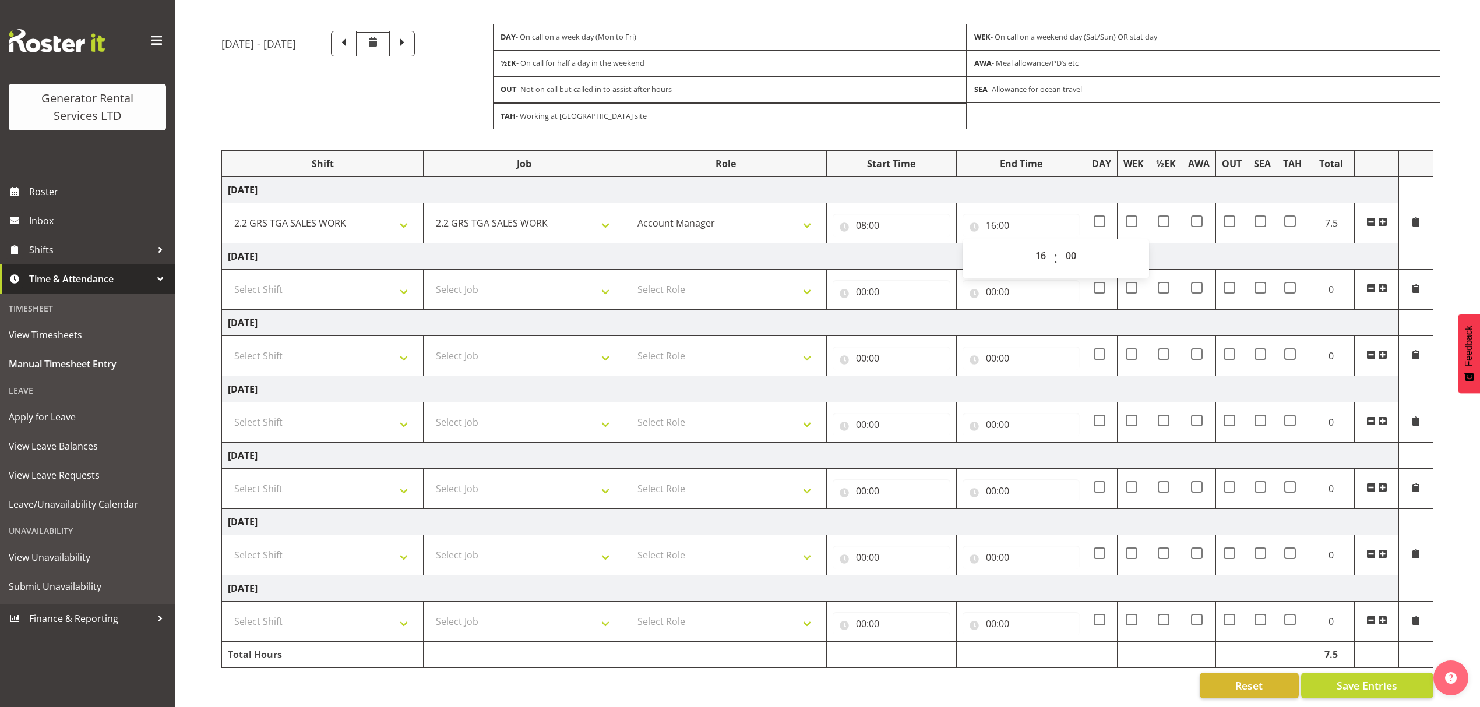
click at [1082, 244] on div "00 01 02 03 04 05 06 07 08 09 10 11 12 13 14 15 16 17 18 19 20 21 22 23 : 00 01…" at bounding box center [1055, 258] width 186 height 29
click at [1075, 244] on select "00 01 02 03 04 05 06 07 08 09 10 11 12 13 14 15 16 17 18 19 20 21 22 23 24 25 2…" at bounding box center [1072, 255] width 26 height 23
select select "30"
click at [1059, 244] on select "00 01 02 03 04 05 06 07 08 09 10 11 12 13 14 15 16 17 18 19 20 21 22 23 24 25 2…" at bounding box center [1072, 255] width 26 height 23
type input "16:30"
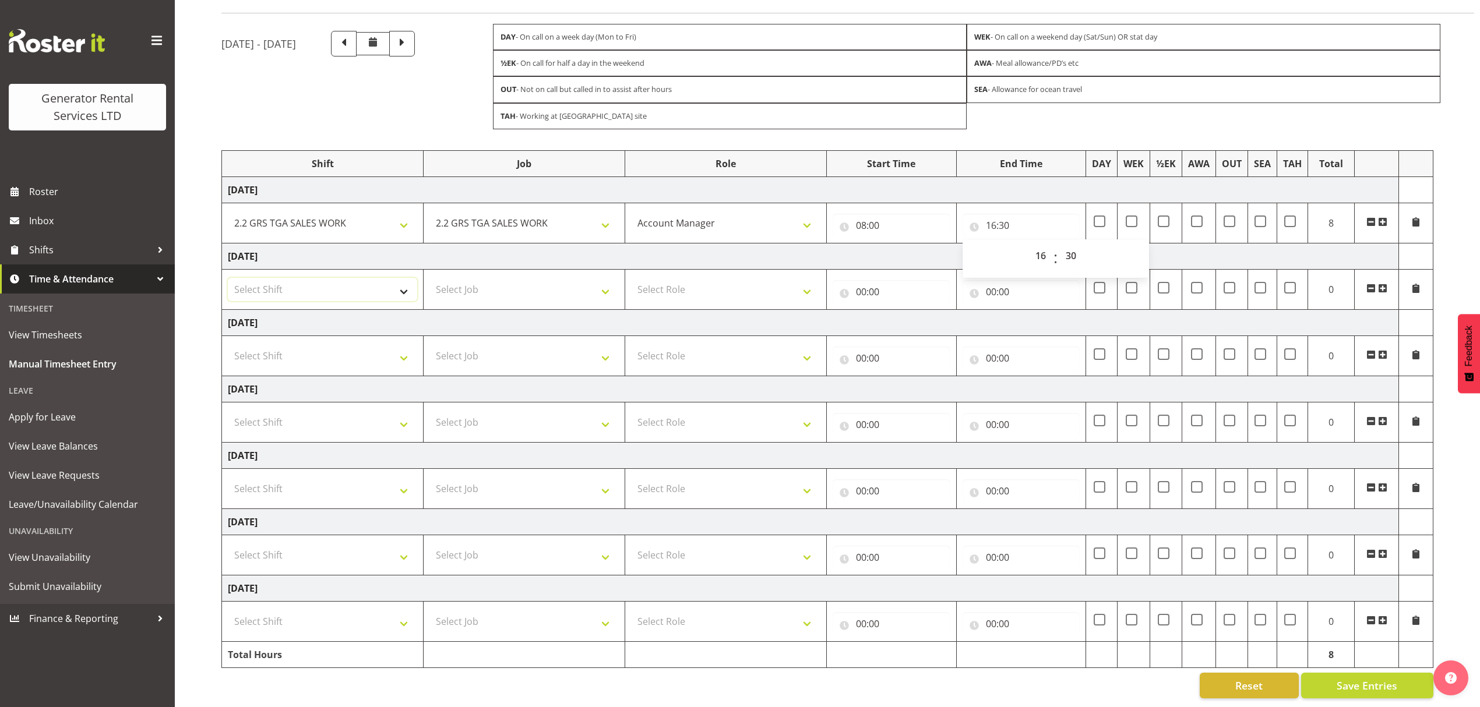
click at [294, 278] on select "Select Shift 2.1 GRS TGA RENTALS and ELECTRICAL 2.2 GRS TGA SALES WORK 2.3 GRS …" at bounding box center [322, 289] width 189 height 23
select select "23745"
click at [228, 278] on select "Select Shift 2.1 GRS TGA RENTALS and ELECTRICAL 2.2 GRS TGA SALES WORK 2.3 GRS …" at bounding box center [322, 289] width 189 height 23
click at [513, 287] on select "Select Job 1.1 GRS AKL RENTALS 1.1 GRS AKL RENTALS AC 1.1 GRS AKL RENTALS CT 1.…" at bounding box center [523, 289] width 189 height 23
select select "878"
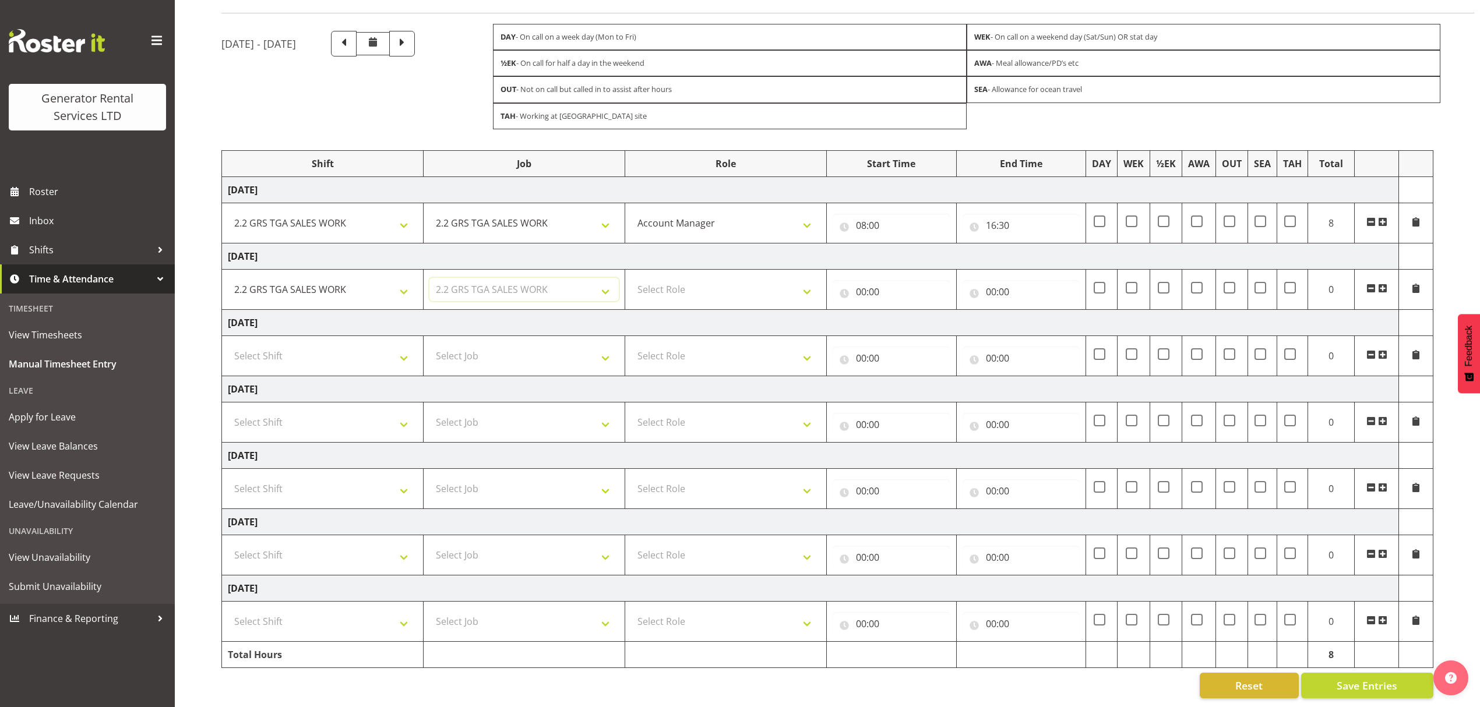
click at [429, 278] on select "Select Job 1.1 GRS AKL RENTALS 1.1 GRS AKL RENTALS AC 1.1 GRS AKL RENTALS CT 1.…" at bounding box center [523, 289] width 189 height 23
drag, startPoint x: 658, startPoint y: 271, endPoint x: 667, endPoint y: 285, distance: 16.3
click at [658, 278] on select "Select Role Account Manager" at bounding box center [725, 289] width 189 height 23
select select "26"
click at [631, 278] on select "Select Role Account Manager" at bounding box center [725, 289] width 189 height 23
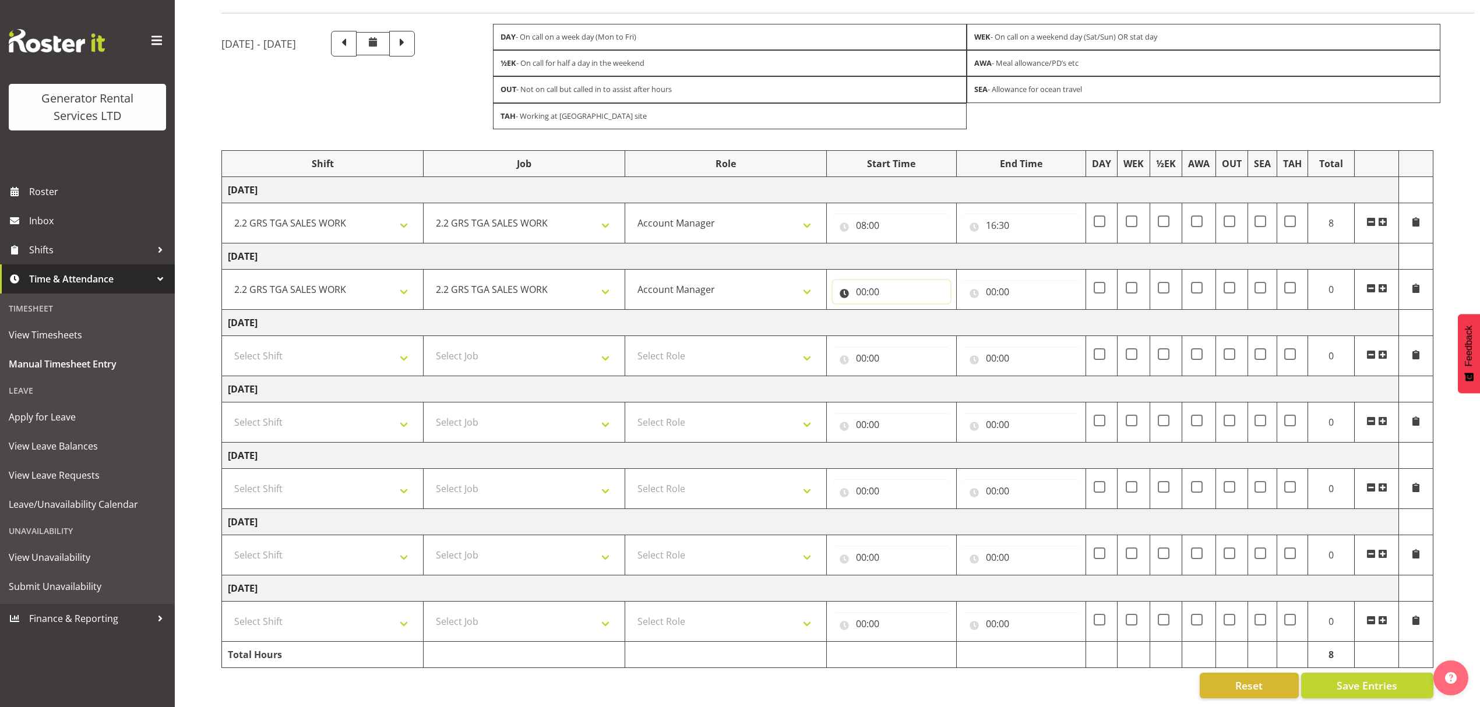
click at [881, 280] on input "00:00" at bounding box center [891, 291] width 118 height 23
click at [914, 310] on select "00 01 02 03 04 05 06 07 08 09 10 11 12 13 14 15 16 17 18 19 20 21 22 23" at bounding box center [912, 321] width 26 height 23
select select "8"
click at [899, 310] on select "00 01 02 03 04 05 06 07 08 09 10 11 12 13 14 15 16 17 18 19 20 21 22 23" at bounding box center [912, 321] width 26 height 23
type input "08:00"
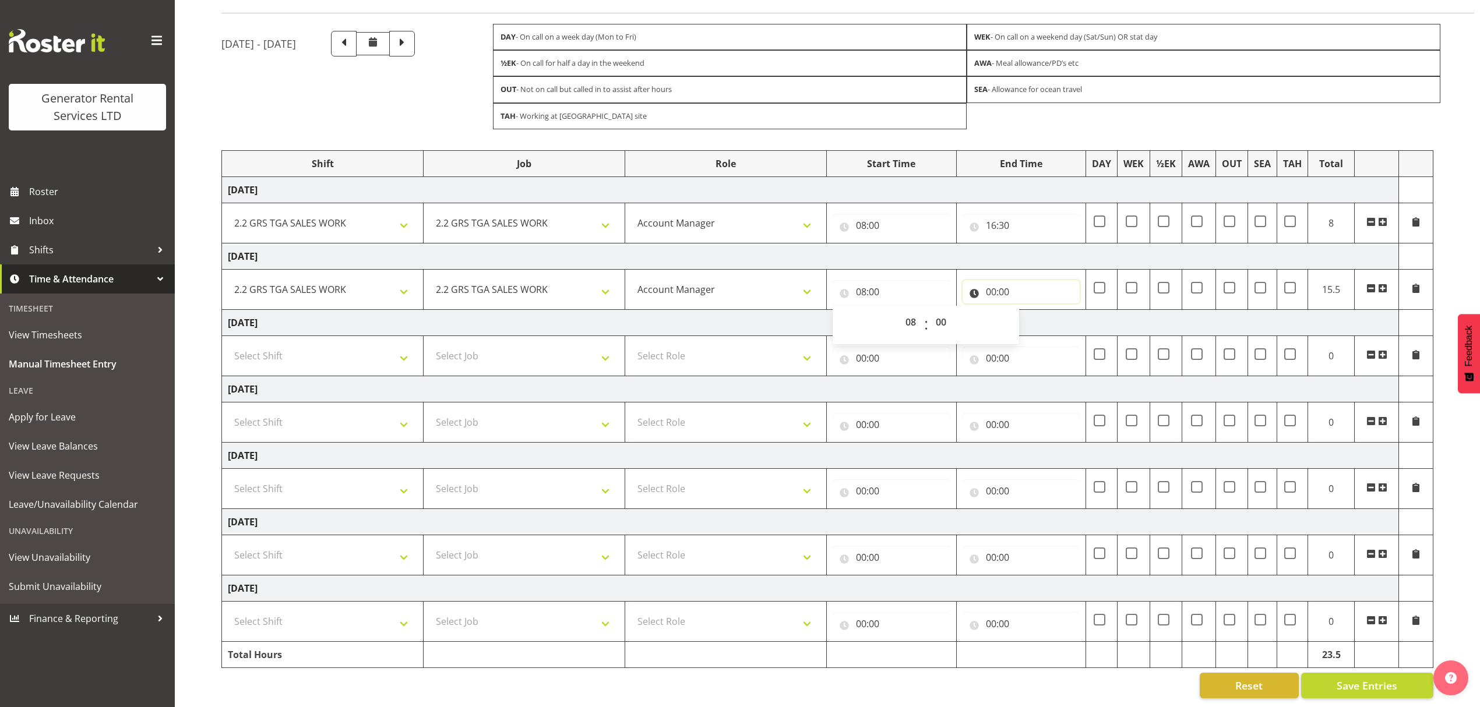
click at [1021, 280] on input "00:00" at bounding box center [1021, 291] width 118 height 23
click at [1044, 311] on select "00 01 02 03 04 05 06 07 08 09 10 11 12 13 14 15 16 17 18 19 20 21 22 23" at bounding box center [1042, 321] width 26 height 23
select select "16"
click at [1029, 310] on select "00 01 02 03 04 05 06 07 08 09 10 11 12 13 14 15 16 17 18 19 20 21 22 23" at bounding box center [1042, 321] width 26 height 23
type input "16:00"
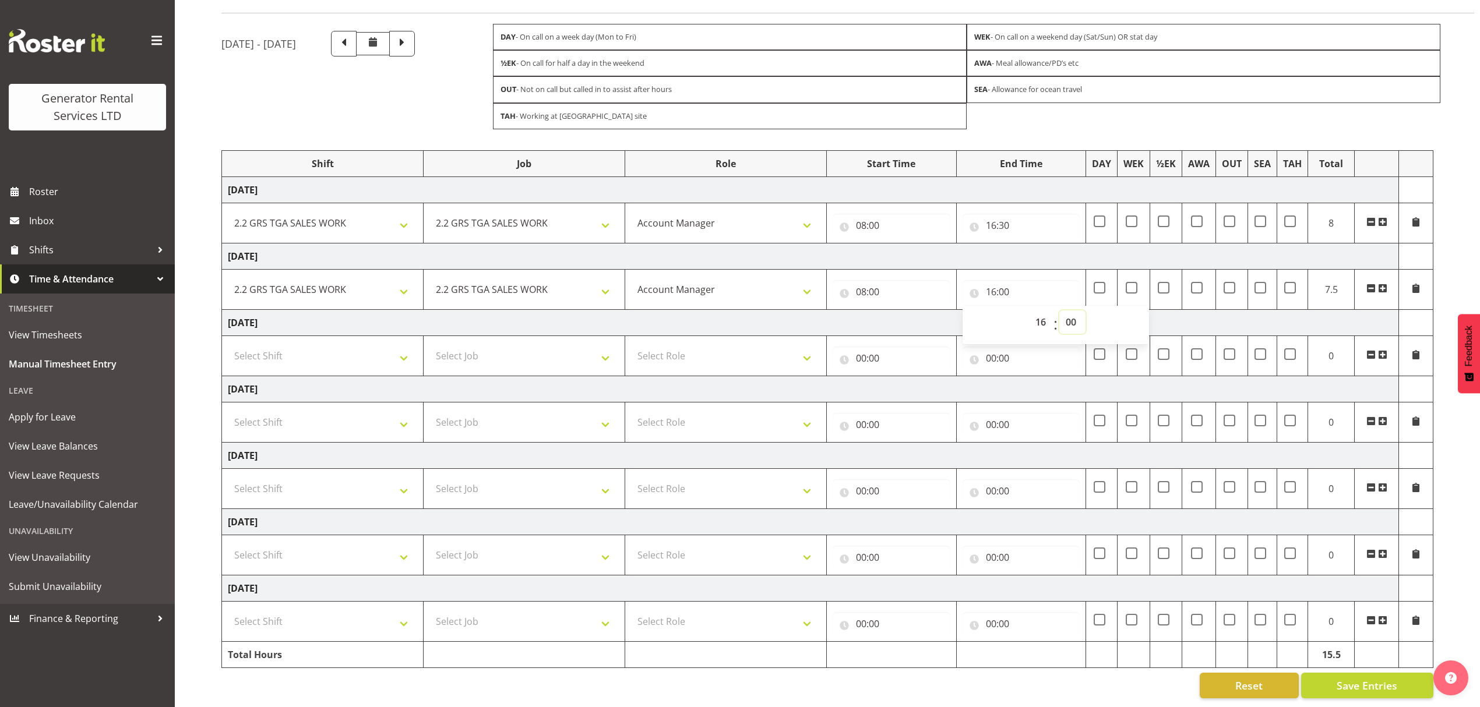
click at [1068, 310] on select "00 01 02 03 04 05 06 07 08 09 10 11 12 13 14 15 16 17 18 19 20 21 22 23 24 25 2…" at bounding box center [1072, 321] width 26 height 23
select select "30"
click at [1059, 310] on select "00 01 02 03 04 05 06 07 08 09 10 11 12 13 14 15 16 17 18 19 20 21 22 23 24 25 2…" at bounding box center [1072, 321] width 26 height 23
type input "16:30"
click at [227, 96] on div "[DATE] - [DATE]" at bounding box center [304, 76] width 167 height 91
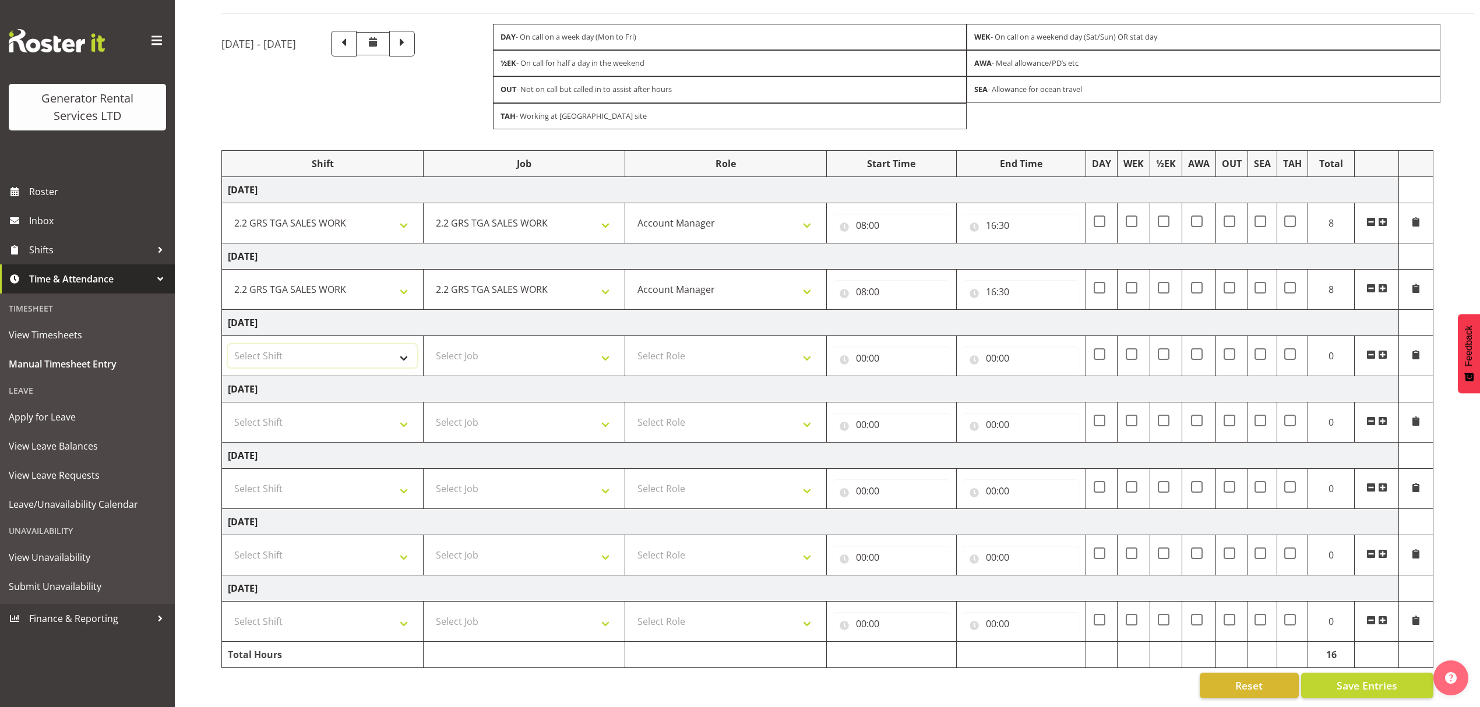
click at [301, 352] on select "Select Shift 2.1 GRS TGA RENTALS and ELECTRICAL 2.2 GRS TGA SALES WORK 2.3 GRS …" at bounding box center [322, 355] width 189 height 23
select select "23745"
click at [228, 344] on select "Select Shift 2.1 GRS TGA RENTALS and ELECTRICAL 2.2 GRS TGA SALES WORK 2.3 GRS …" at bounding box center [322, 355] width 189 height 23
click at [536, 355] on td "Select Job 1.1 GRS AKL RENTALS 1.1 GRS AKL RENTALS AC 1.1 GRS AKL RENTALS CT 1.…" at bounding box center [524, 356] width 202 height 40
click at [537, 344] on select "Select Job 1.1 GRS AKL RENTALS 1.1 GRS AKL RENTALS AC 1.1 GRS AKL RENTALS CT 1.…" at bounding box center [523, 355] width 189 height 23
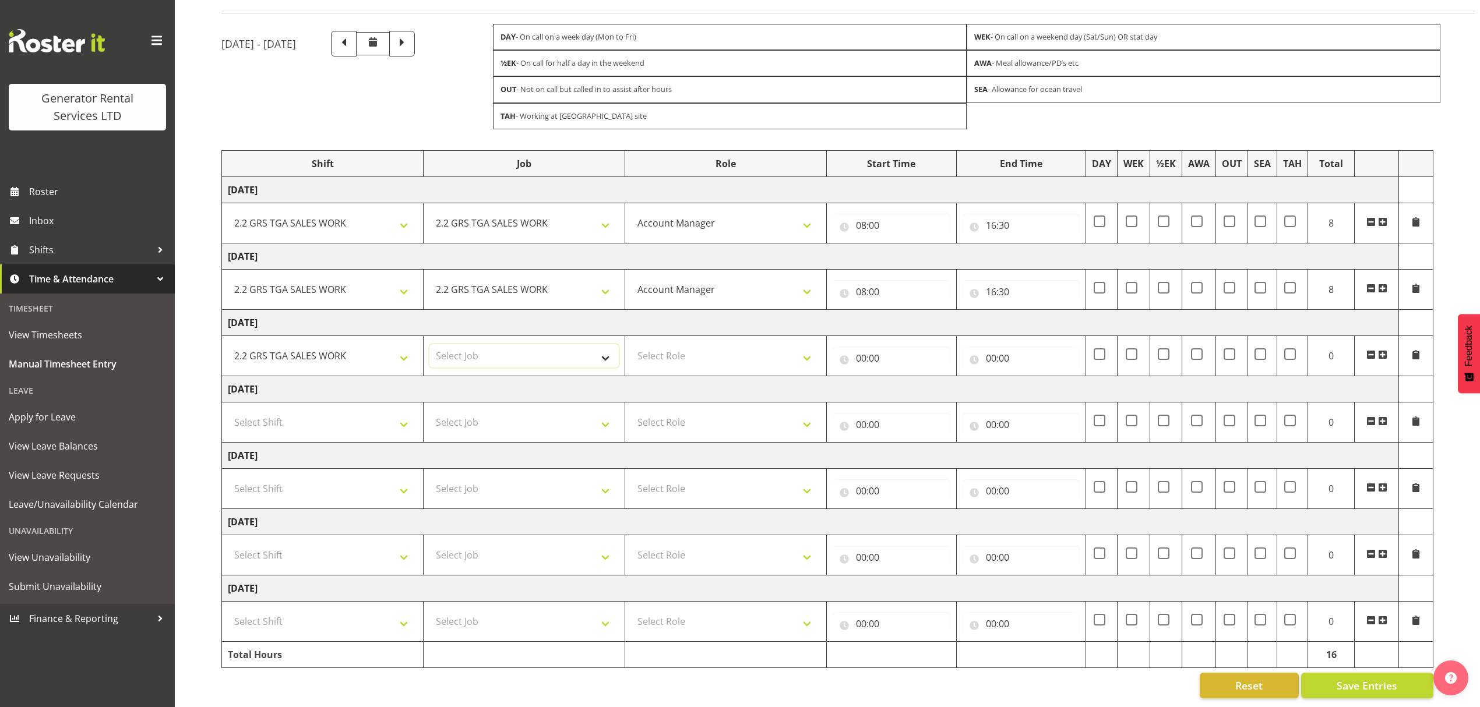
select select "878"
click at [429, 344] on select "Select Job 1.1 GRS AKL RENTALS 1.1 GRS AKL RENTALS AC 1.1 GRS AKL RENTALS CT 1.…" at bounding box center [523, 355] width 189 height 23
click at [718, 360] on td "Select Role Account Manager" at bounding box center [726, 356] width 202 height 40
click at [723, 353] on select "Select Role Account Manager" at bounding box center [725, 355] width 189 height 23
select select "26"
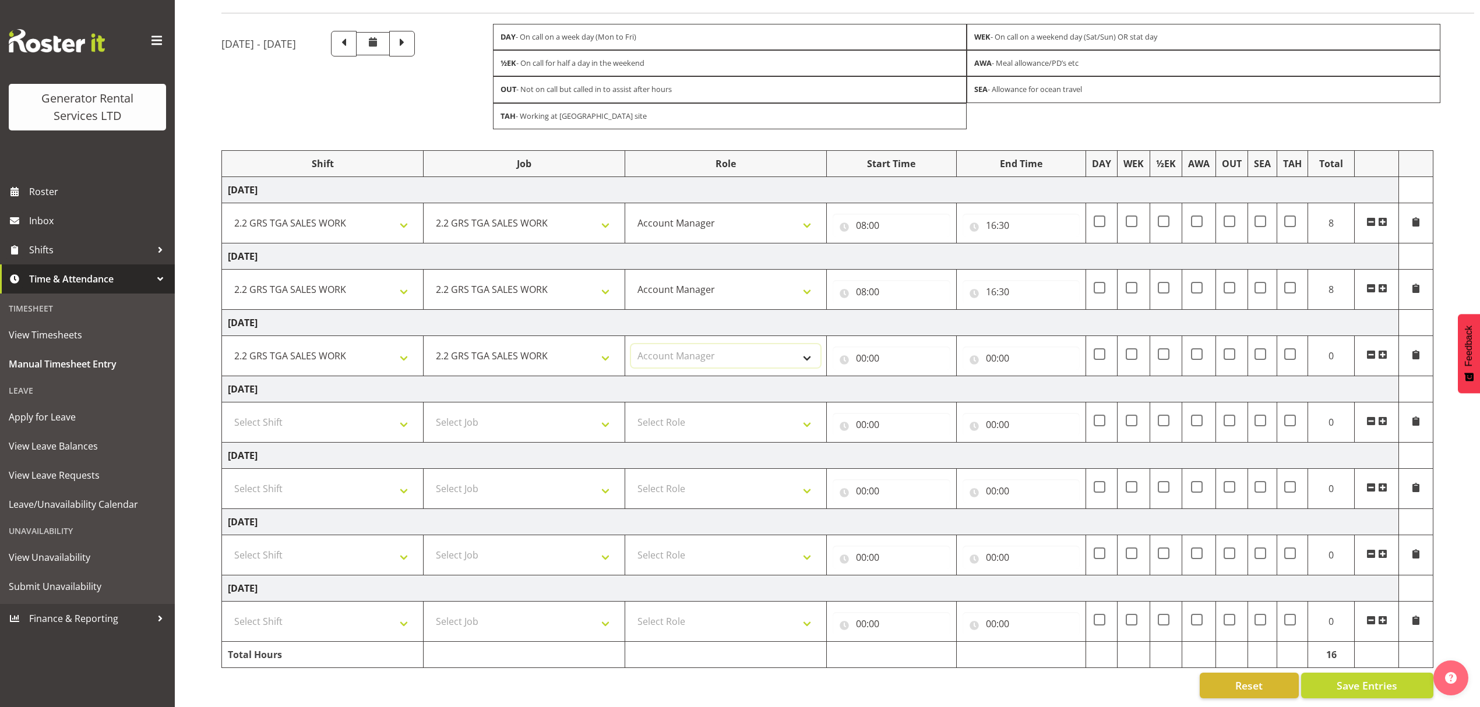
click at [631, 344] on select "Select Role Account Manager" at bounding box center [725, 355] width 189 height 23
click at [869, 351] on input "00:00" at bounding box center [891, 358] width 118 height 23
click at [904, 377] on select "00 01 02 03 04 05 06 07 08 09 10 11 12 13 14 15 16 17 18 19 20 21 22 23" at bounding box center [912, 388] width 26 height 23
select select "8"
click at [899, 377] on select "00 01 02 03 04 05 06 07 08 09 10 11 12 13 14 15 16 17 18 19 20 21 22 23" at bounding box center [912, 388] width 26 height 23
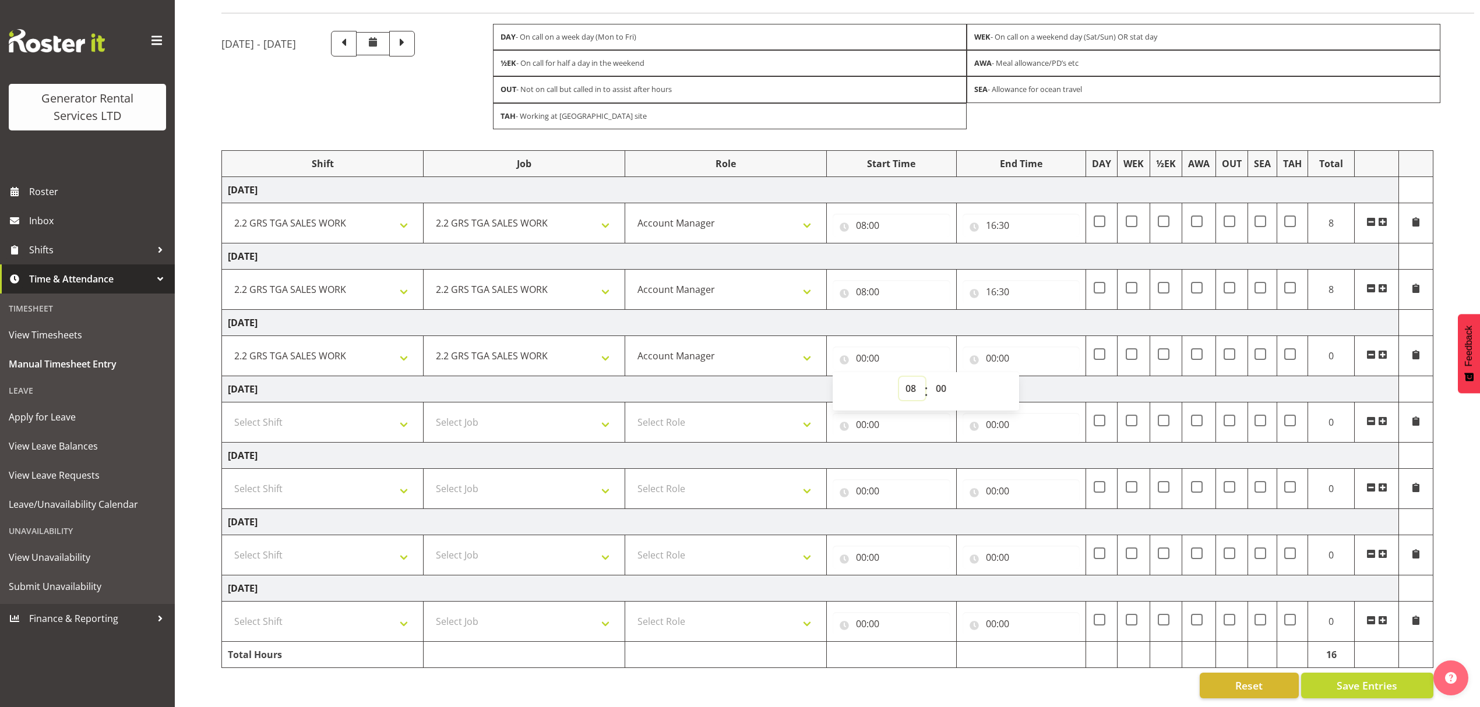
type input "08:00"
click at [1026, 347] on input "00:00" at bounding box center [1021, 358] width 118 height 23
click at [1033, 377] on select "00 01 02 03 04 05 06 07 08 09 10 11 12 13 14 15 16 17 18 19 20 21 22 23" at bounding box center [1042, 388] width 26 height 23
select select "16"
click at [1029, 377] on select "00 01 02 03 04 05 06 07 08 09 10 11 12 13 14 15 16 17 18 19 20 21 22 23" at bounding box center [1042, 388] width 26 height 23
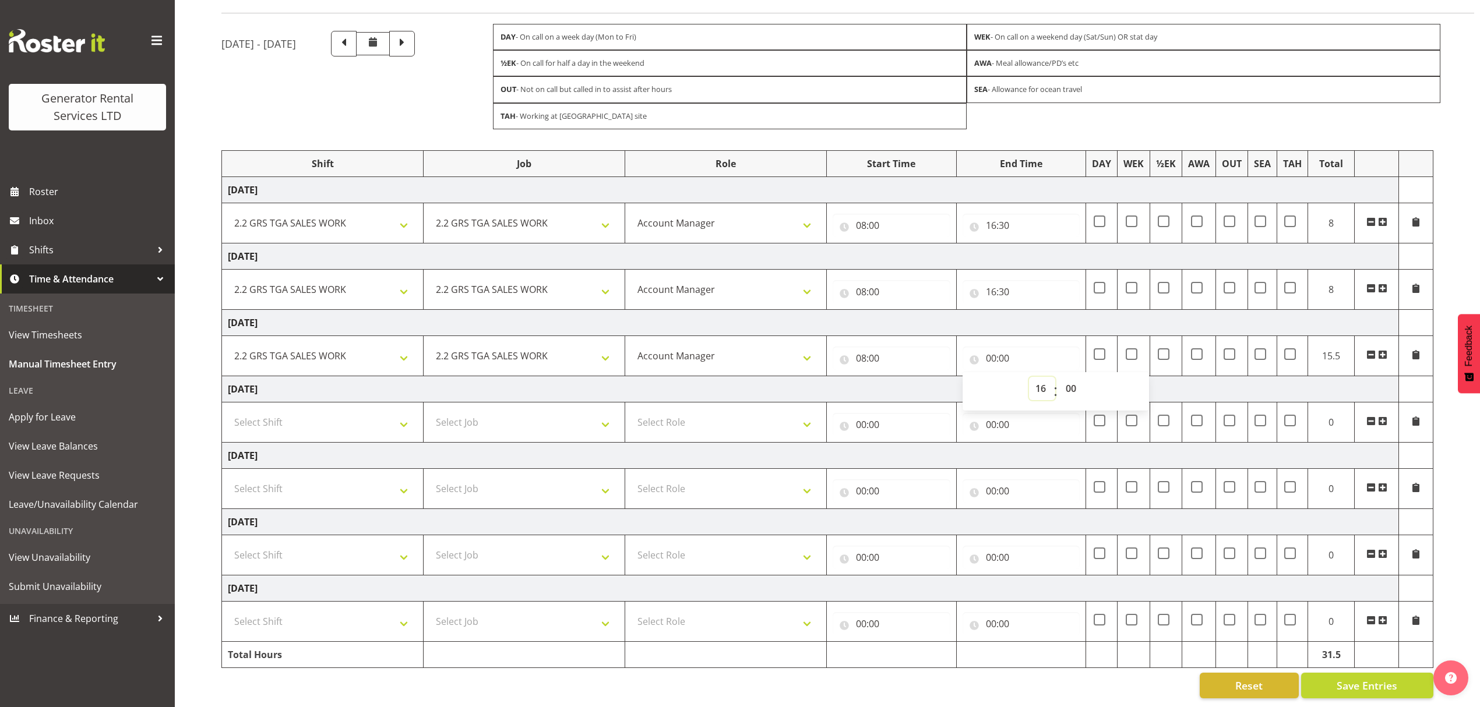
type input "16:00"
click at [1067, 377] on select "00 01 02 03 04 05 06 07 08 09 10 11 12 13 14 15 16 17 18 19 20 21 22 23 24 25 2…" at bounding box center [1072, 388] width 26 height 23
select select "30"
click at [1059, 377] on select "00 01 02 03 04 05 06 07 08 09 10 11 12 13 14 15 16 17 18 19 20 21 22 23 24 25 2…" at bounding box center [1072, 388] width 26 height 23
type input "16:30"
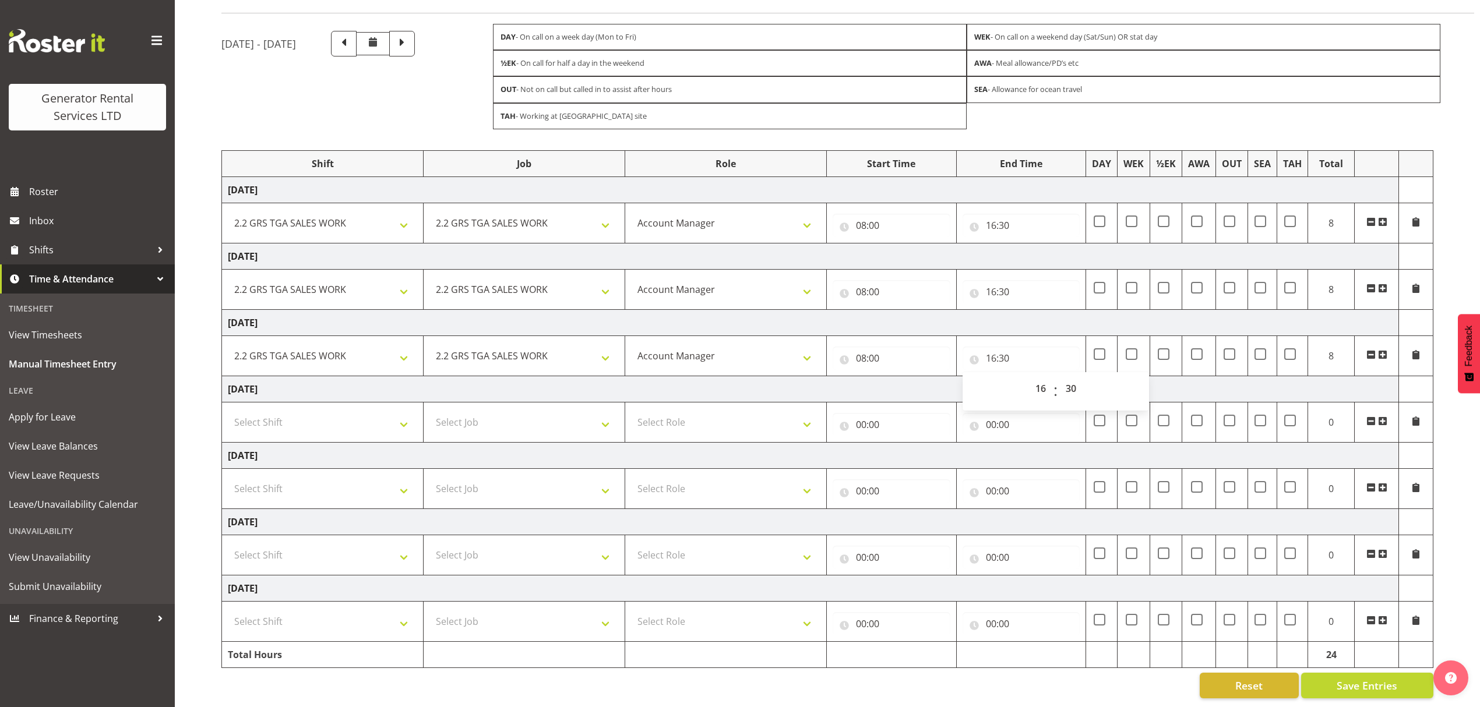
click at [202, 377] on div "Manual Timesheets [DATE] - [DATE] DAY - On call on a week day (Mon to Fri) WEK …" at bounding box center [827, 333] width 1305 height 749
click at [282, 535] on td "Select Shift 2.1 GRS TGA RENTALS and ELECTRICAL 2.2 GRS TGA SALES WORK 2.3 GRS …" at bounding box center [323, 555] width 202 height 40
drag, startPoint x: 285, startPoint y: 539, endPoint x: 289, endPoint y: 548, distance: 9.6
click at [285, 543] on select "Select Shift 2.1 GRS TGA RENTALS and ELECTRICAL 2.2 GRS TGA SALES WORK 2.3 GRS …" at bounding box center [322, 554] width 189 height 23
select select "23745"
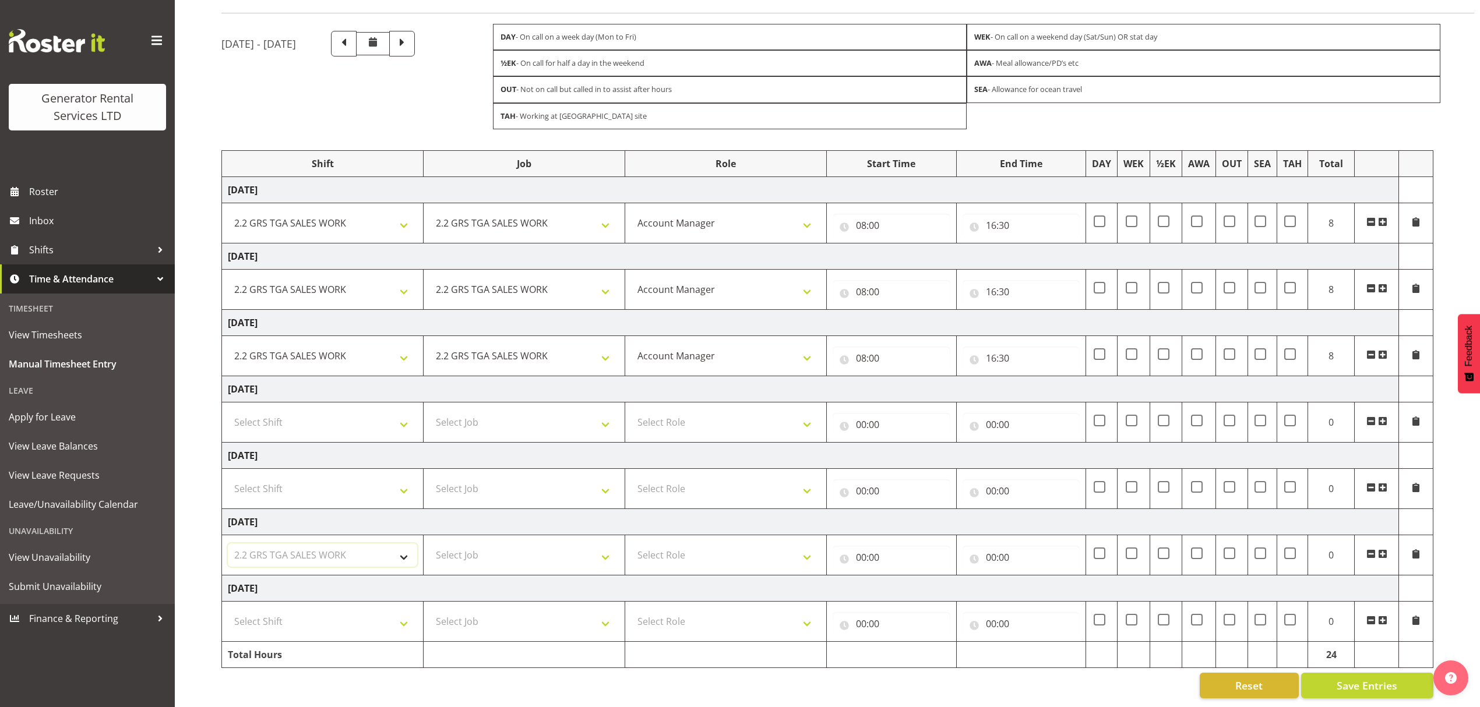
click at [228, 543] on select "Select Shift 2.1 GRS TGA RENTALS and ELECTRICAL 2.2 GRS TGA SALES WORK 2.3 GRS …" at bounding box center [322, 554] width 189 height 23
click at [487, 552] on select "Select Job 1.1 GRS AKL RENTALS 1.1 GRS AKL RENTALS AC 1.1 GRS AKL RENTALS CT 1.…" at bounding box center [523, 554] width 189 height 23
select select "878"
click at [429, 543] on select "Select Job 1.1 GRS AKL RENTALS 1.1 GRS AKL RENTALS AC 1.1 GRS AKL RENTALS CT 1.…" at bounding box center [523, 554] width 189 height 23
click at [661, 544] on select "Select Role Account Manager" at bounding box center [725, 554] width 189 height 23
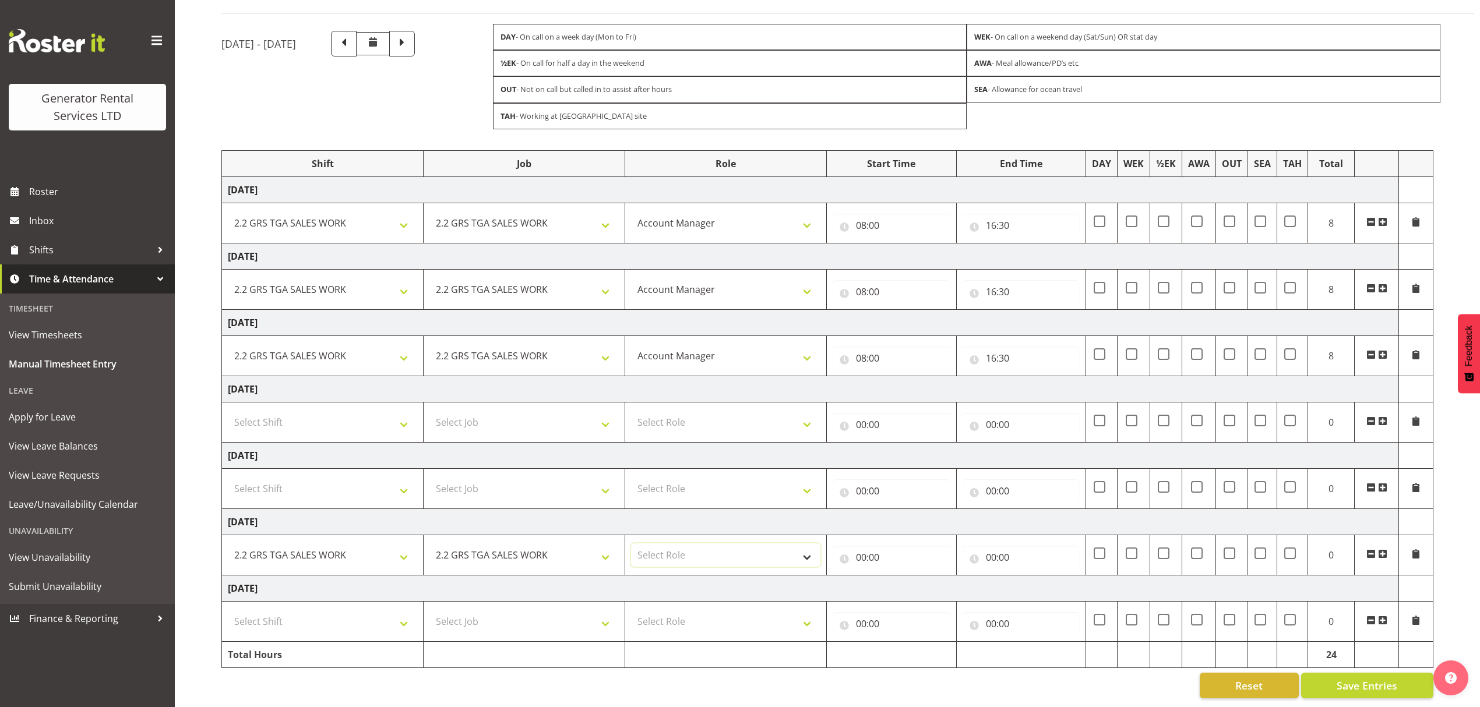
select select "26"
click at [631, 543] on select "Select Role Account Manager" at bounding box center [725, 554] width 189 height 23
click at [833, 556] on input "00:00" at bounding box center [891, 557] width 118 height 23
drag, startPoint x: 911, startPoint y: 574, endPoint x: 910, endPoint y: 564, distance: 9.4
click at [911, 576] on select "00 01 02 03 04 05 06 07 08 09 10 11 12 13 14 15 16 17 18 19 20 21 22 23" at bounding box center [912, 587] width 26 height 23
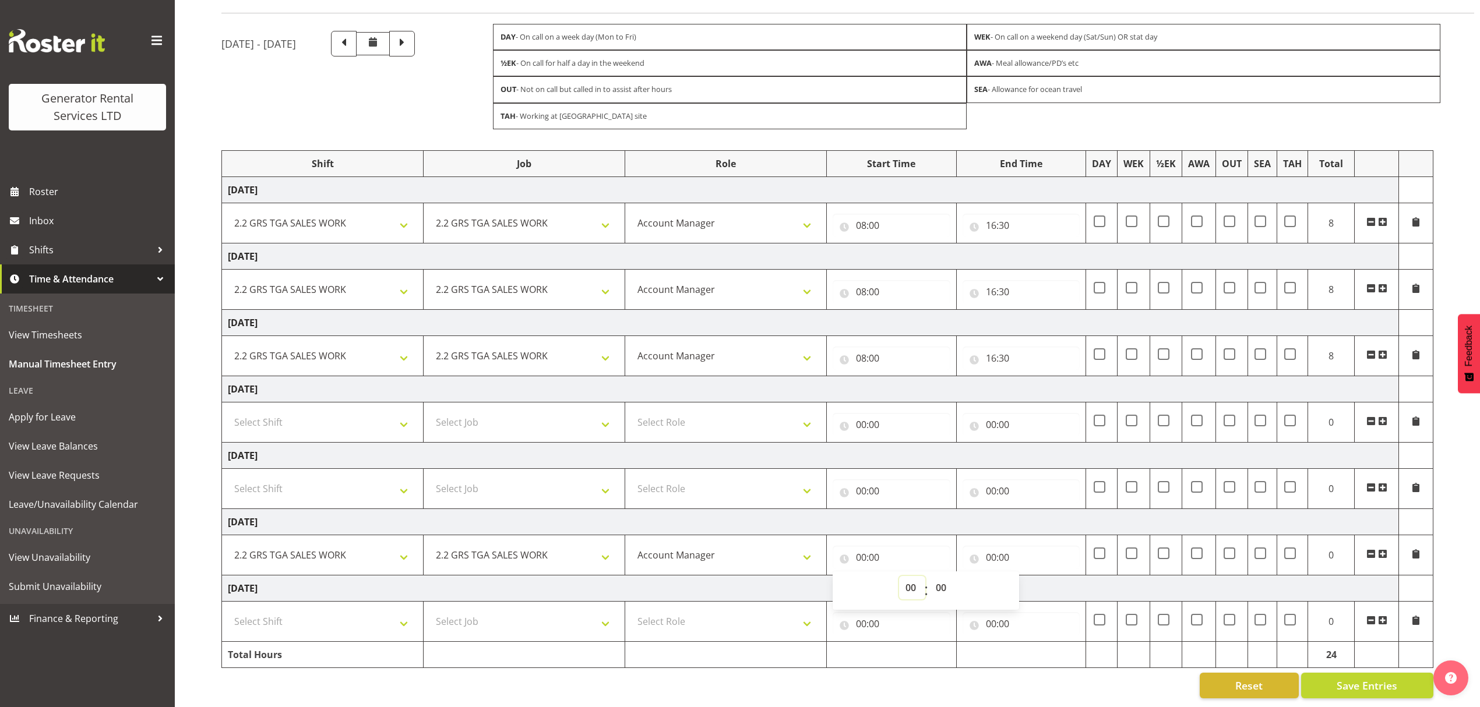
select select "8"
click at [899, 576] on select "00 01 02 03 04 05 06 07 08 09 10 11 12 13 14 15 16 17 18 19 20 21 22 23" at bounding box center [912, 587] width 26 height 23
type input "08:00"
click at [1016, 553] on input "00:00" at bounding box center [1021, 557] width 118 height 23
click at [1030, 576] on select "00 01 02 03 04 05 06 07 08 09 10 11 12 13 14 15 16 17 18 19 20 21 22 23" at bounding box center [1042, 587] width 26 height 23
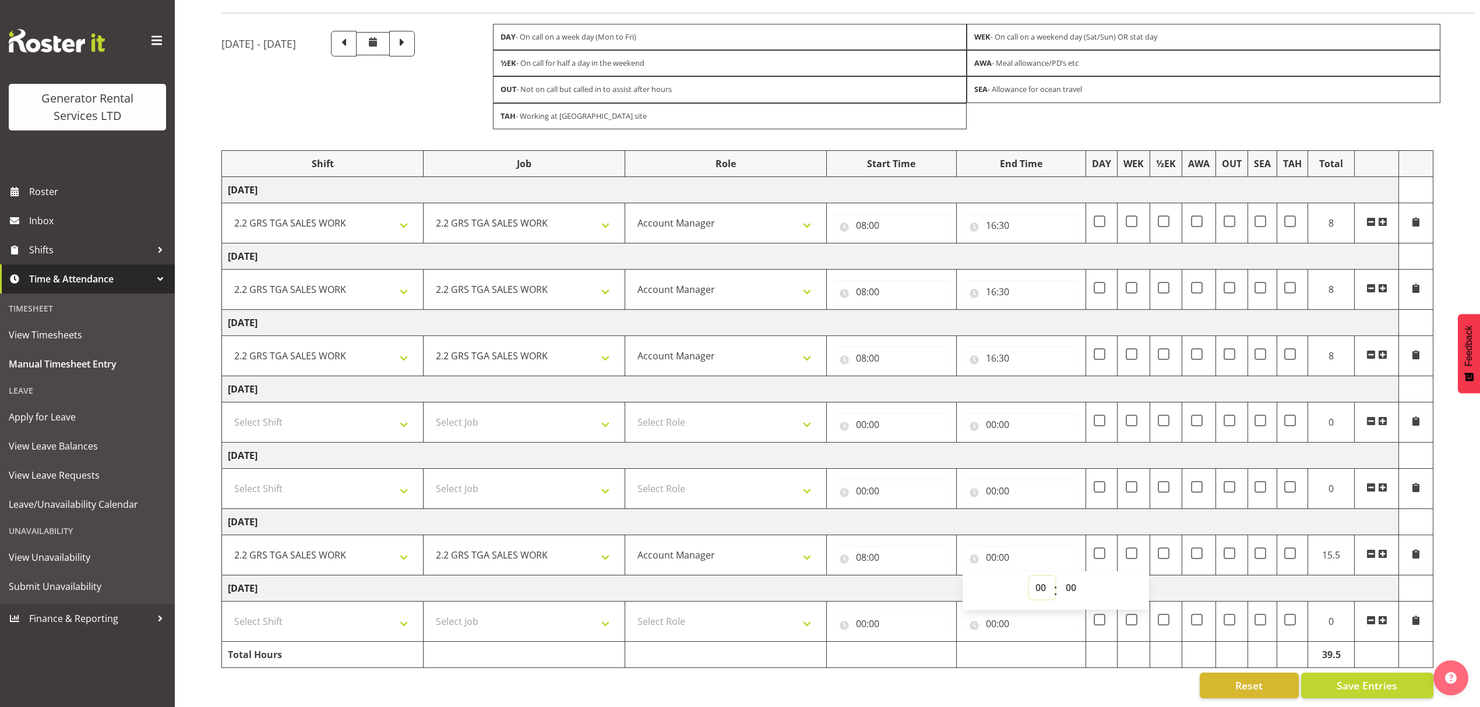
select select "16"
click at [1029, 576] on select "00 01 02 03 04 05 06 07 08 09 10 11 12 13 14 15 16 17 18 19 20 21 22 23" at bounding box center [1042, 587] width 26 height 23
type input "16:00"
click at [1076, 588] on span "00 01 02 03 04 05 06 07 08 09 10 11 12 13 14 15 16 17 18 19 20 21 22 23 24 25 2…" at bounding box center [1072, 590] width 26 height 29
click at [1073, 576] on select "00 01 02 03 04 05 06 07 08 09 10 11 12 13 14 15 16 17 18 19 20 21 22 23 24 25 2…" at bounding box center [1072, 587] width 26 height 23
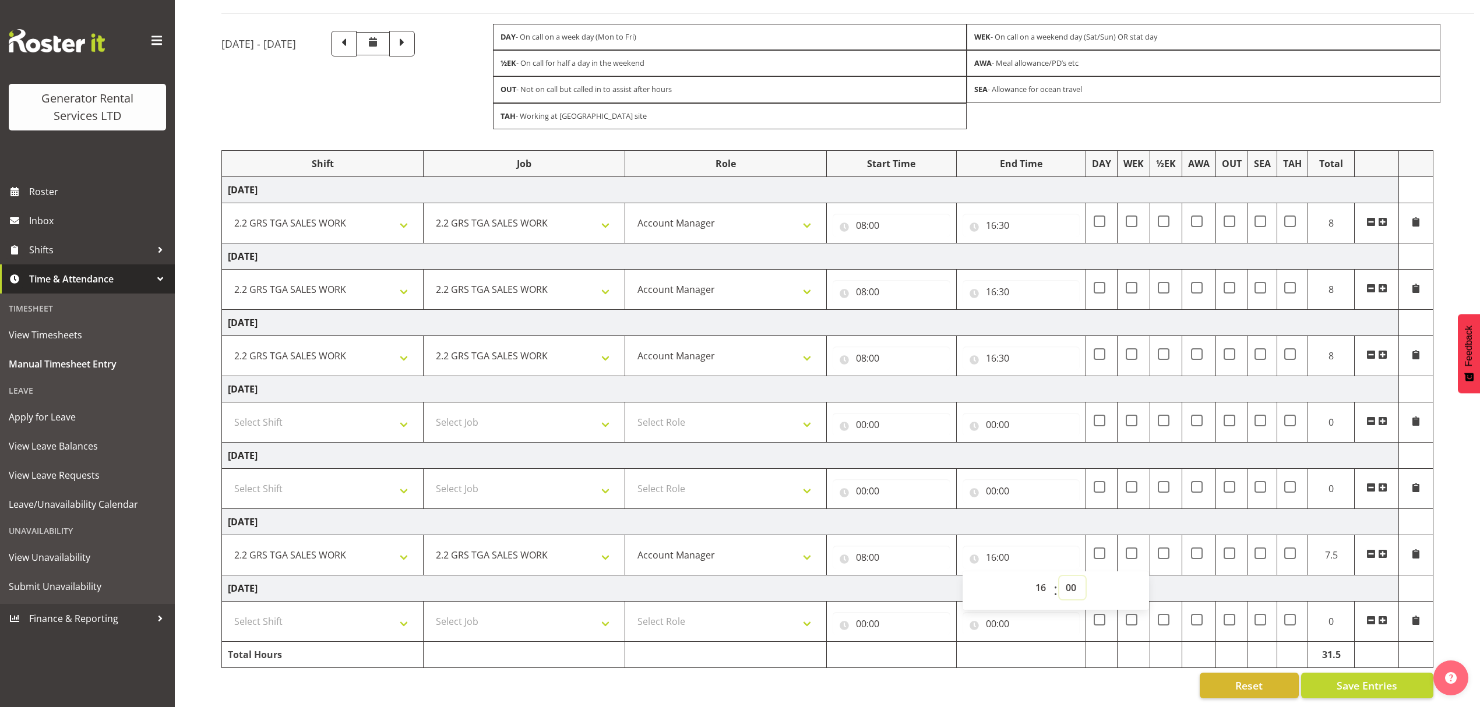
select select "30"
click at [1059, 576] on select "00 01 02 03 04 05 06 07 08 09 10 11 12 13 14 15 16 17 18 19 20 21 22 23 24 25 2…" at bounding box center [1072, 587] width 26 height 23
type input "16:30"
click at [497, 692] on div "[DATE] - [DATE] DAY - On call on a week day (Mon to Fri) WEK - On call on a wee…" at bounding box center [850, 364] width 1258 height 685
click at [1368, 679] on span "Save Entries" at bounding box center [1366, 685] width 61 height 15
